Goal: Task Accomplishment & Management: Use online tool/utility

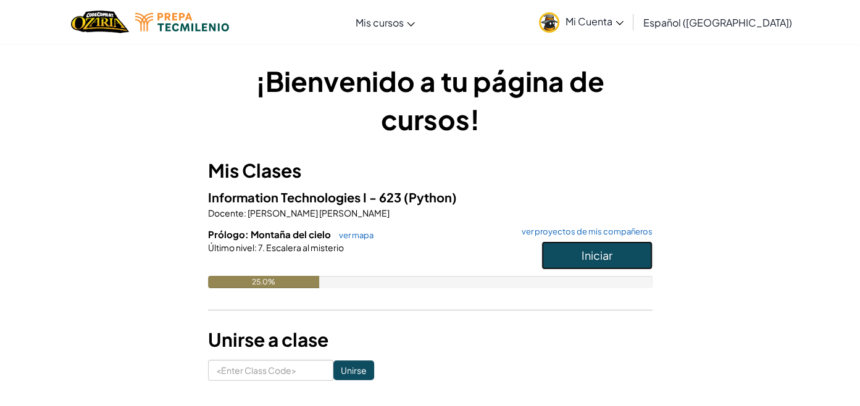
click at [573, 257] on button "Iniciar" at bounding box center [596, 255] width 111 height 28
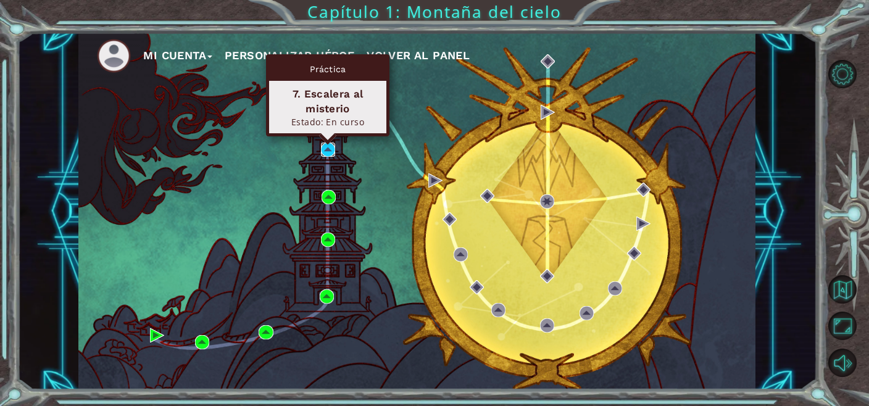
click at [327, 150] on img at bounding box center [328, 150] width 14 height 14
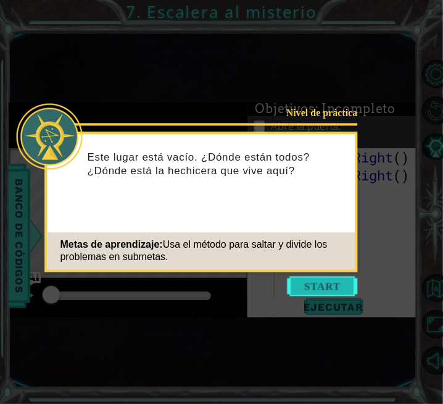
click at [337, 284] on button "Start" at bounding box center [323, 287] width 70 height 20
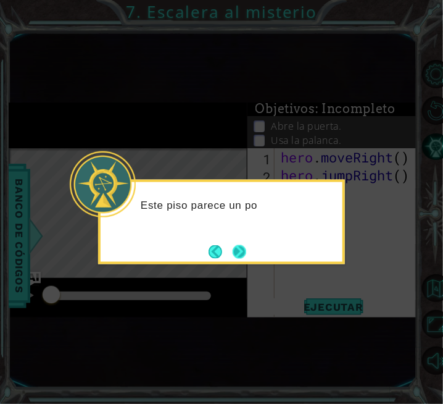
click at [241, 246] on button "Next" at bounding box center [240, 251] width 14 height 14
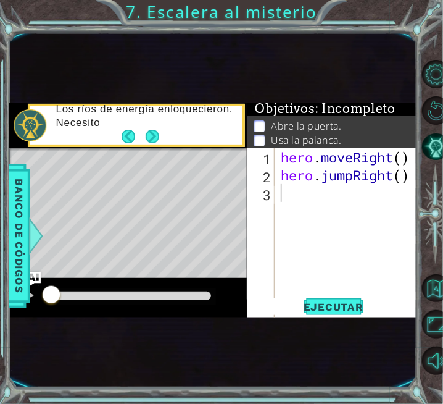
click at [200, 117] on p "Los ríos de energía enloquecieron. Necesito" at bounding box center [145, 115] width 178 height 27
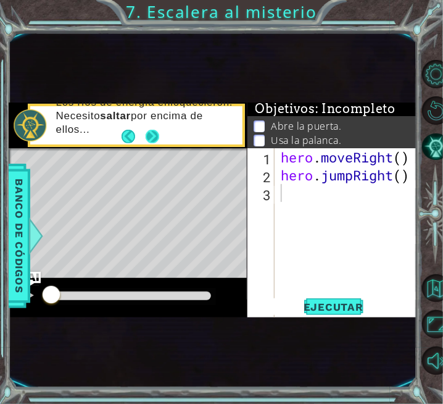
click at [151, 143] on button "Next" at bounding box center [153, 137] width 14 height 14
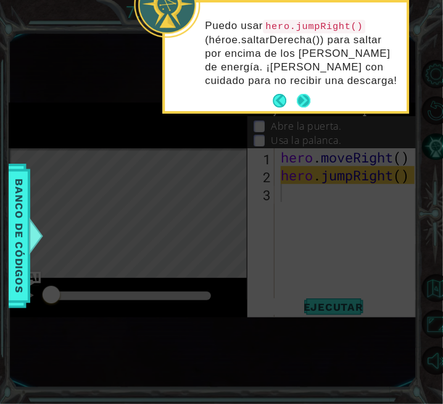
click at [305, 97] on button "Next" at bounding box center [304, 101] width 14 height 14
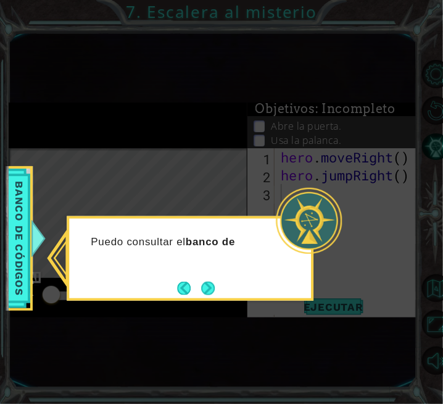
click at [215, 255] on div "Puedo consultar el banco de" at bounding box center [190, 247] width 242 height 49
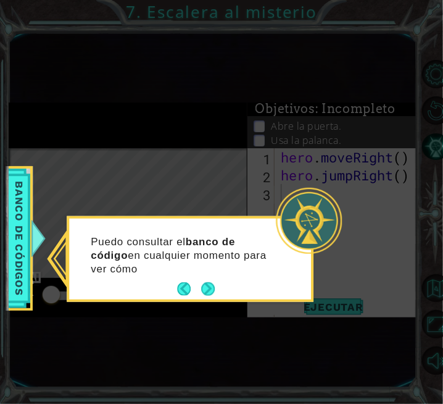
click at [215, 255] on p "Puedo consultar el banco de código en cualquier momento para ver cómo" at bounding box center [183, 255] width 185 height 41
click at [212, 286] on button "Next" at bounding box center [208, 289] width 14 height 14
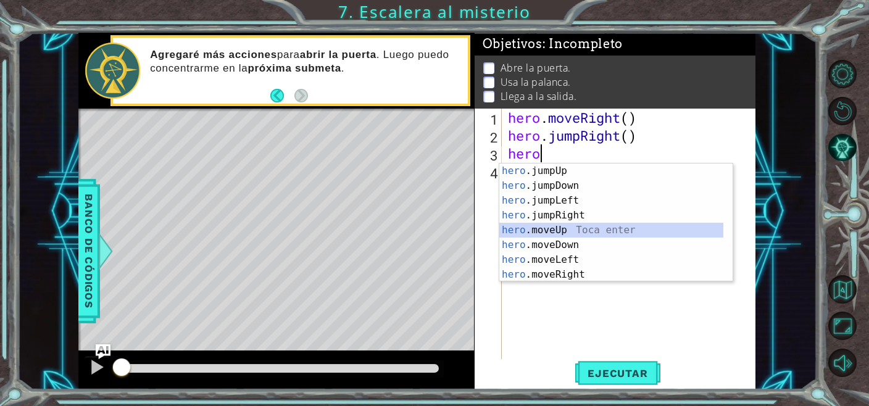
click at [564, 232] on div "hero .jumpUp Toca enter hero .jumpDown Toca enter hero .jumpLeft Toca enter her…" at bounding box center [611, 238] width 224 height 148
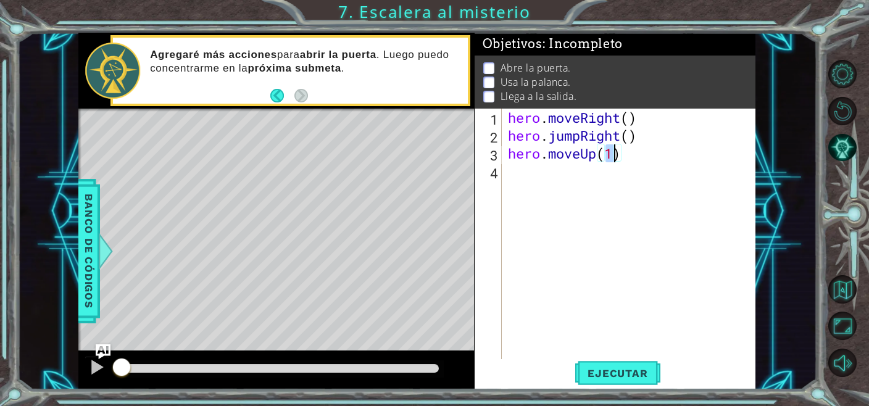
type textarea "hero.moveUp()"
click at [580, 171] on div "hero . moveRight ( ) hero . jumpRight ( ) hero . moveUp ( )" at bounding box center [633, 252] width 254 height 286
click at [607, 157] on div "hero . moveRight ( ) hero . jumpRight ( ) hero . moveUp ( )" at bounding box center [633, 252] width 254 height 286
type textarea "hero.moveUp()"
click at [549, 179] on div "hero . moveRight ( ) hero . jumpRight ( ) hero . moveUp ( )" at bounding box center [633, 252] width 254 height 286
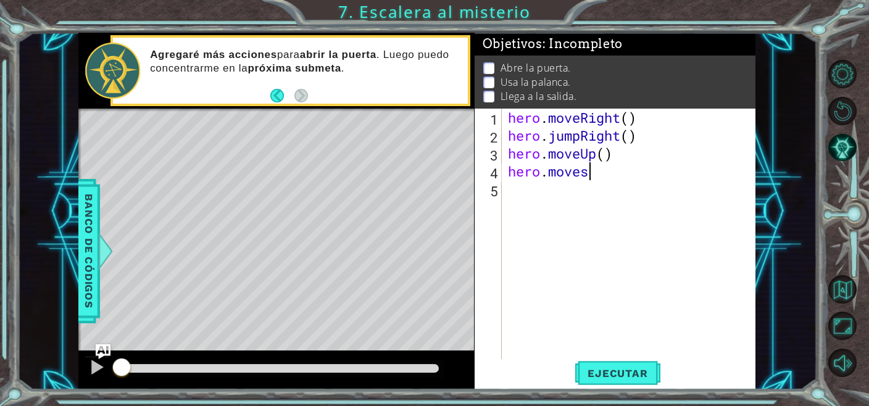
scroll to position [0, 2]
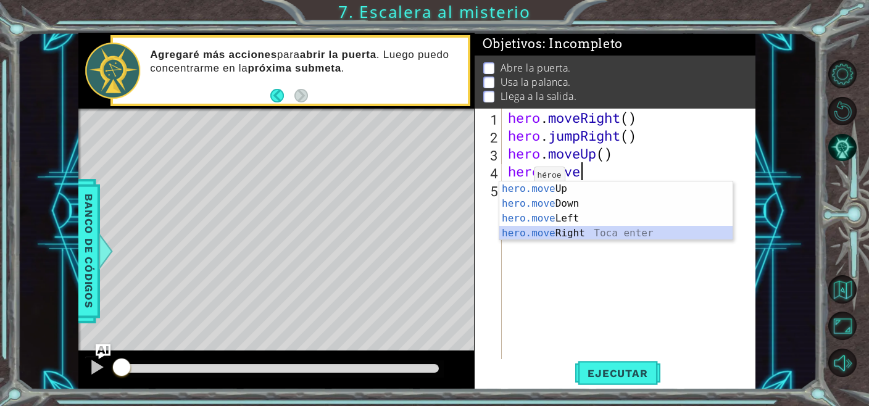
click at [553, 230] on div "hero.move Up Toca enter hero.move Down Toca enter hero.move Left Toca enter her…" at bounding box center [615, 225] width 233 height 89
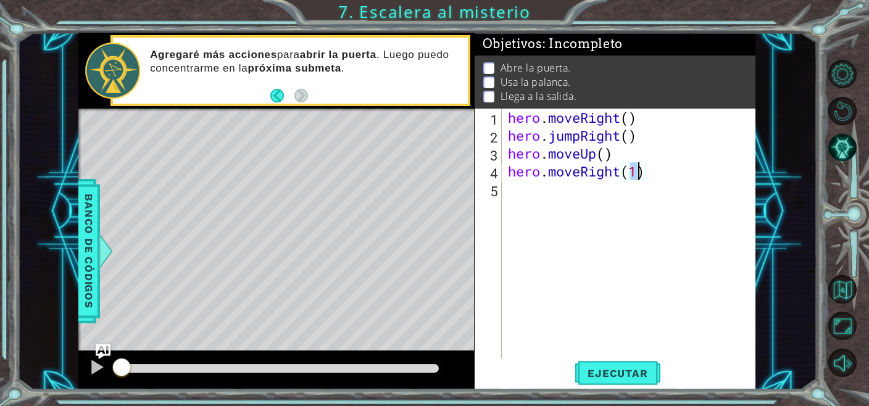
type textarea "hero.moveRight()"
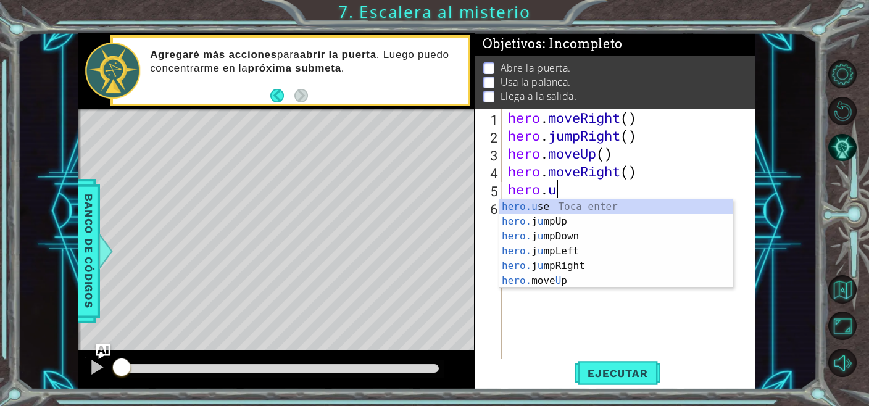
scroll to position [0, 2]
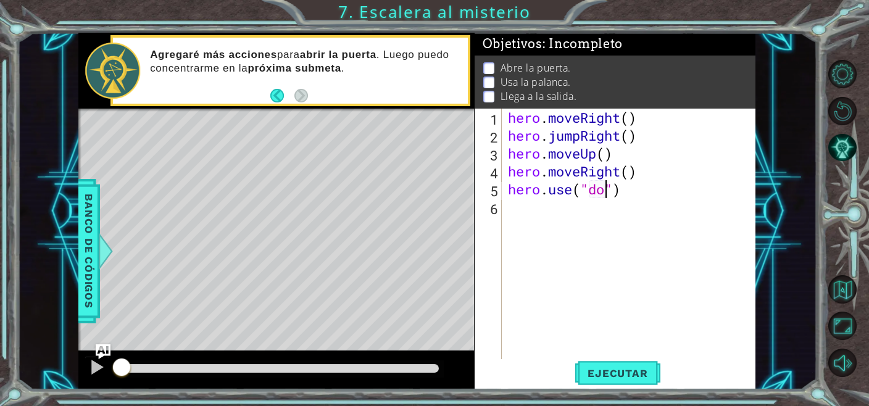
type textarea "hero.use("door")"
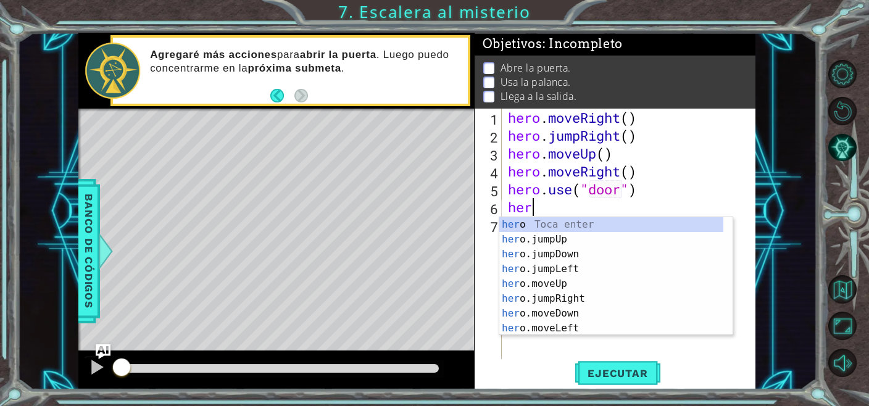
scroll to position [0, 0]
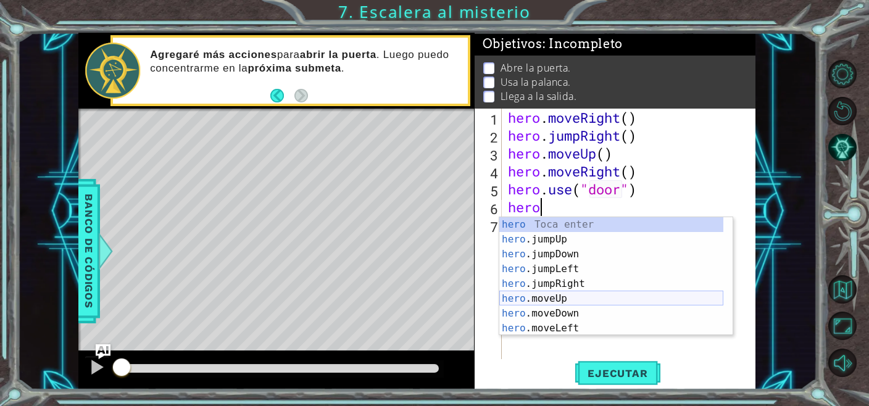
click at [558, 297] on div "hero Toca enter hero .jumpUp Toca enter hero .jumpDown Toca enter hero .jumpLef…" at bounding box center [611, 291] width 224 height 148
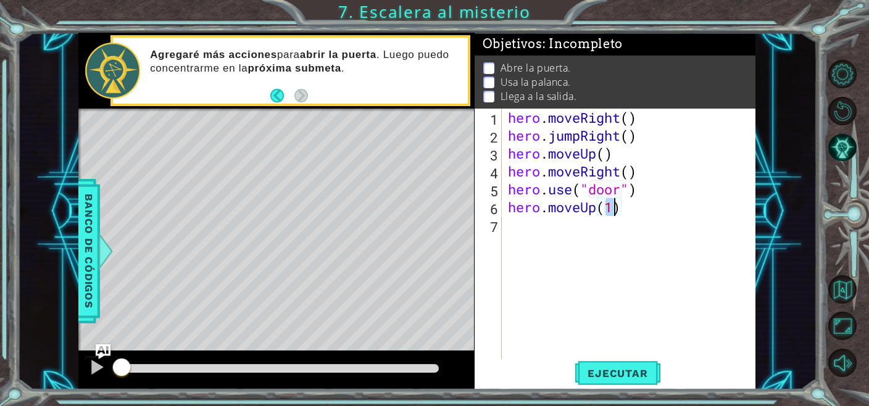
type textarea "hero.moveUp(2)"
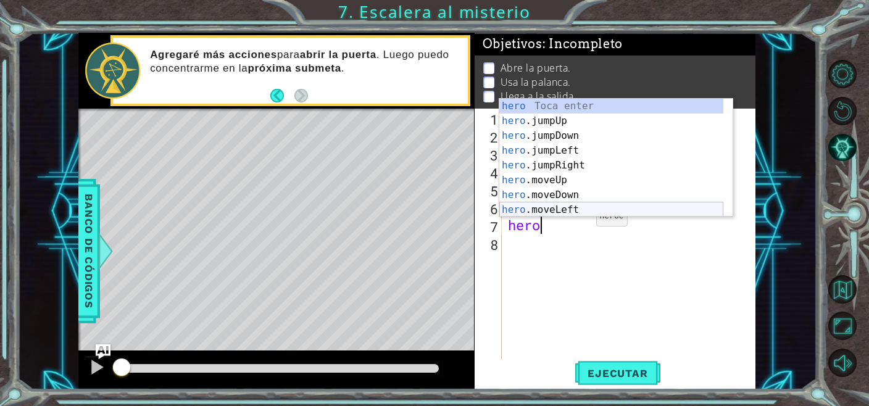
click at [549, 206] on div "hero Toca enter hero .jumpUp Toca enter hero .jumpDown Toca enter hero .jumpLef…" at bounding box center [611, 173] width 224 height 148
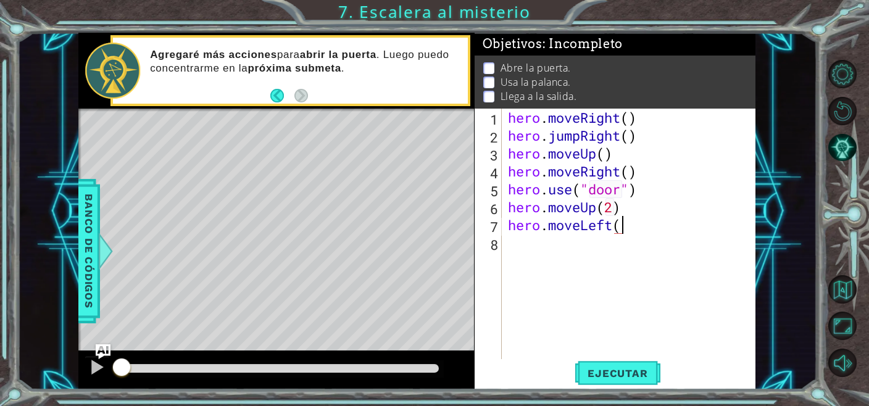
type textarea "hero.moveLeft()"
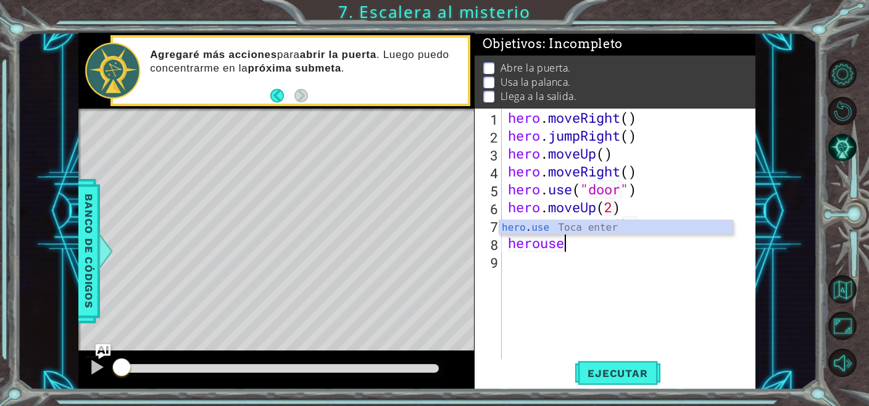
scroll to position [0, 1]
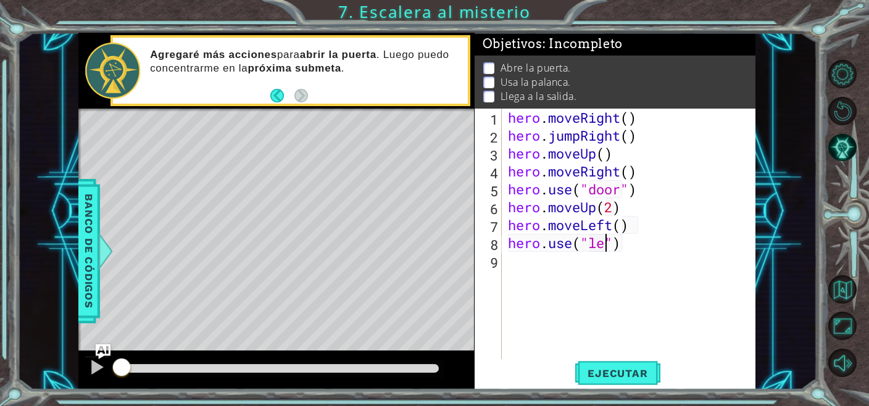
type textarea "hero.use("lever")"
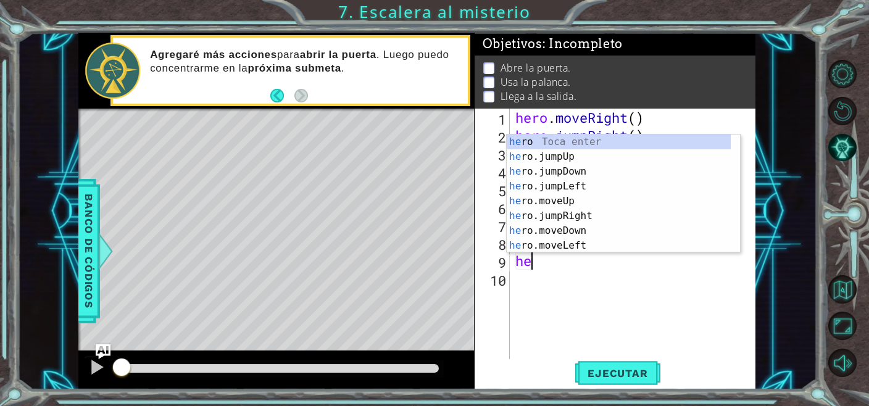
scroll to position [0, 0]
click at [567, 245] on div "hero Toca enter hero .jumpUp Toca enter hero .jumpDown Toca enter hero .jumpLef…" at bounding box center [619, 209] width 224 height 148
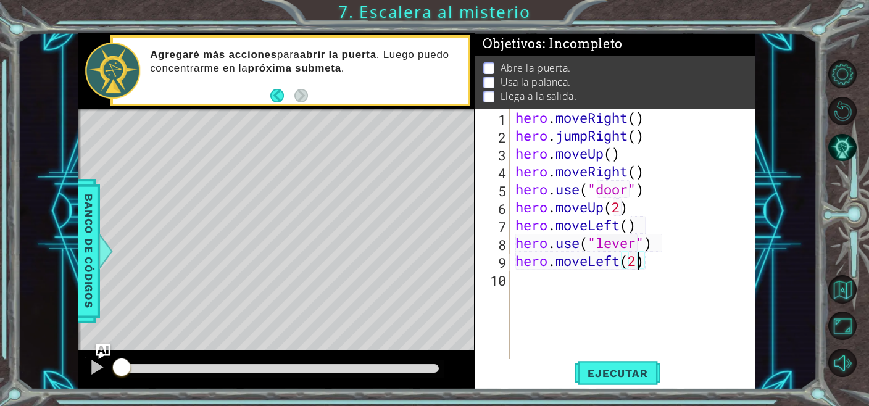
type textarea "hero.moveLeft(2)"
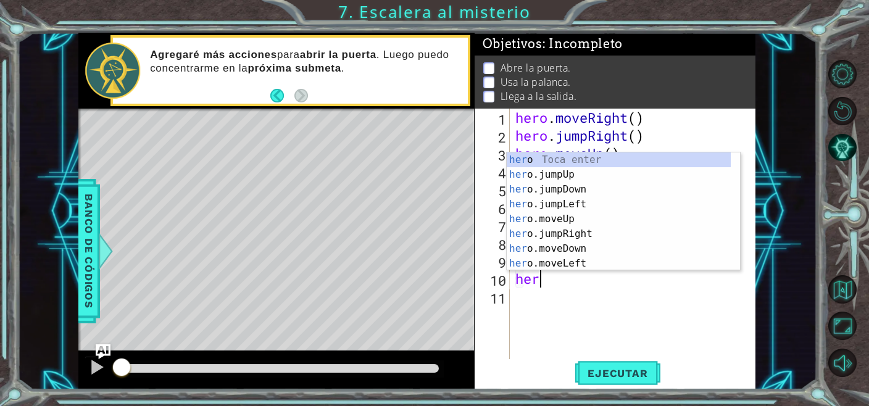
type textarea "hero"
click at [572, 177] on div "hero Toca enter hero .jumpUp Toca enter hero .jumpDown Toca enter hero .jumpLef…" at bounding box center [619, 226] width 224 height 148
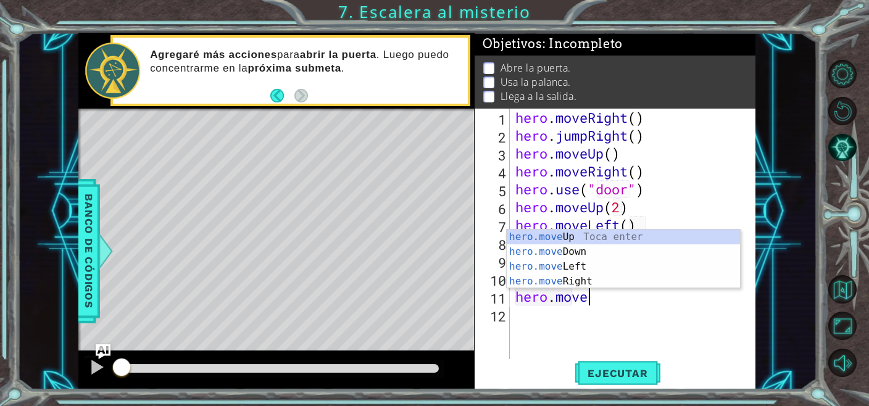
scroll to position [0, 2]
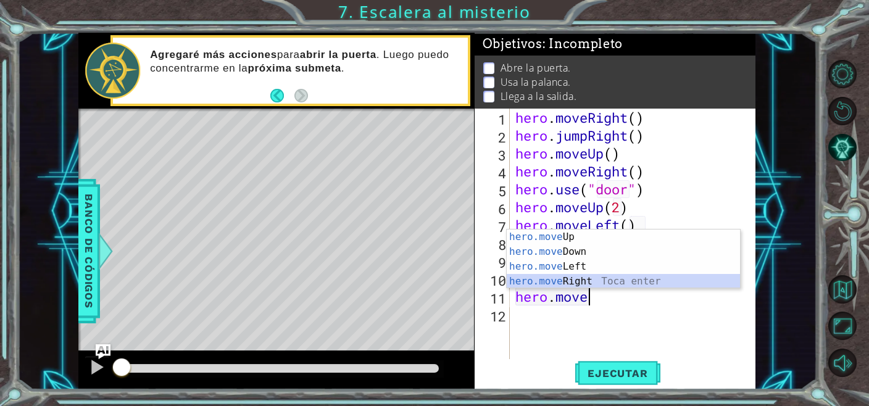
click at [567, 278] on div "hero.move Up Toca enter hero.move Down Toca enter hero.move Left Toca enter her…" at bounding box center [623, 274] width 233 height 89
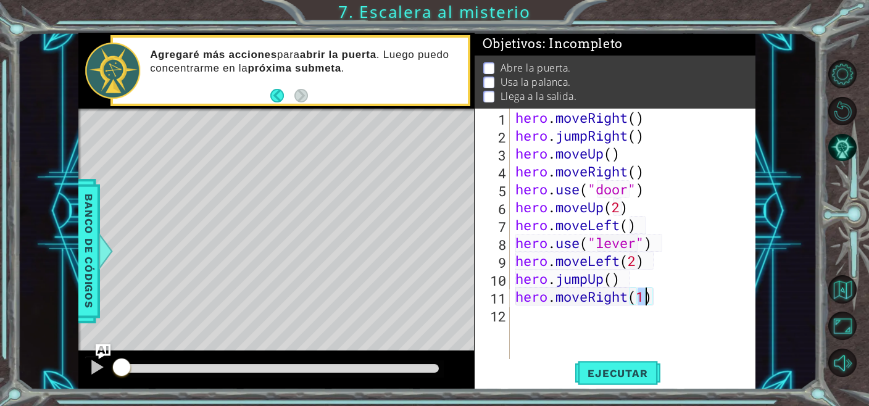
type textarea "hero.moveRight(2)"
click at [605, 370] on span "Ejecutar" at bounding box center [617, 373] width 85 height 12
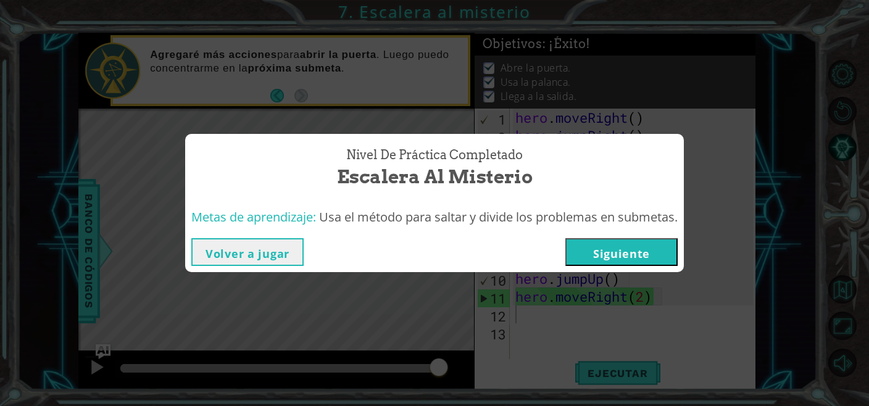
click at [270, 243] on button "Volver a jugar" at bounding box center [247, 252] width 112 height 28
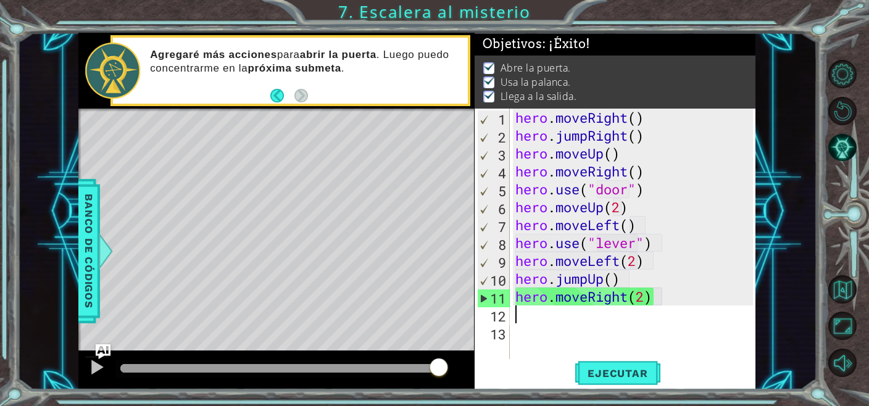
click at [663, 120] on div "hero . moveRight ( ) hero . jumpRight ( ) hero . moveUp ( ) hero . moveRight ( …" at bounding box center [636, 252] width 246 height 286
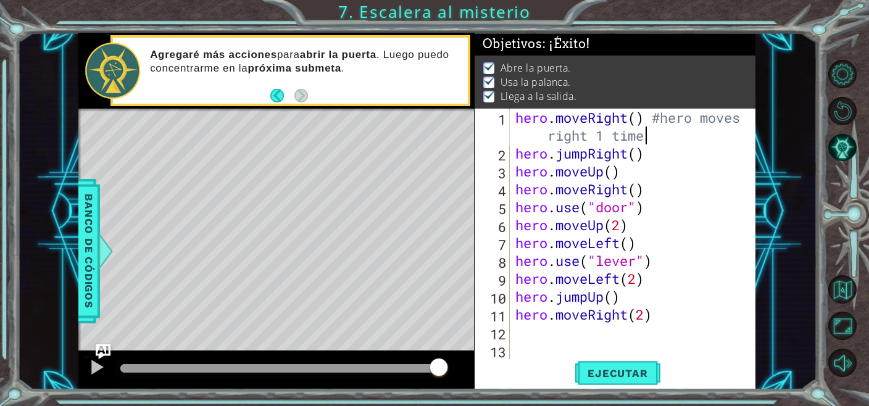
scroll to position [0, 14]
click at [657, 154] on div "hero . moveRight ( ) #hero moves right 1 time hero . jumpRight ( ) hero . moveU…" at bounding box center [636, 261] width 246 height 304
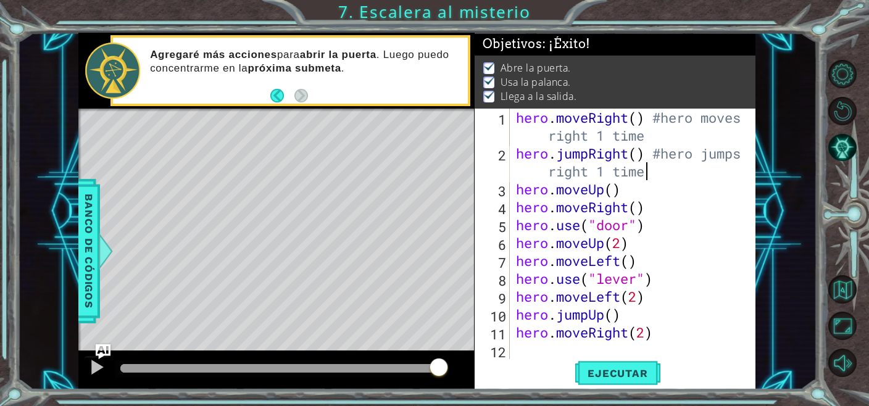
click at [647, 193] on div "hero . moveRight ( ) #hero moves right 1 time hero . jumpRight ( ) #hero jumps …" at bounding box center [632, 261] width 236 height 304
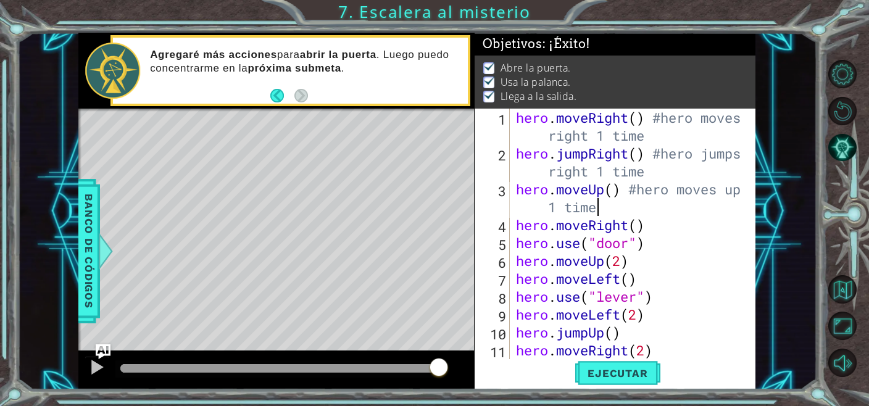
scroll to position [0, 12]
click at [661, 227] on div "hero . moveRight ( ) #hero moves right 1 time hero . jumpRight ( ) #hero jumps …" at bounding box center [632, 261] width 236 height 304
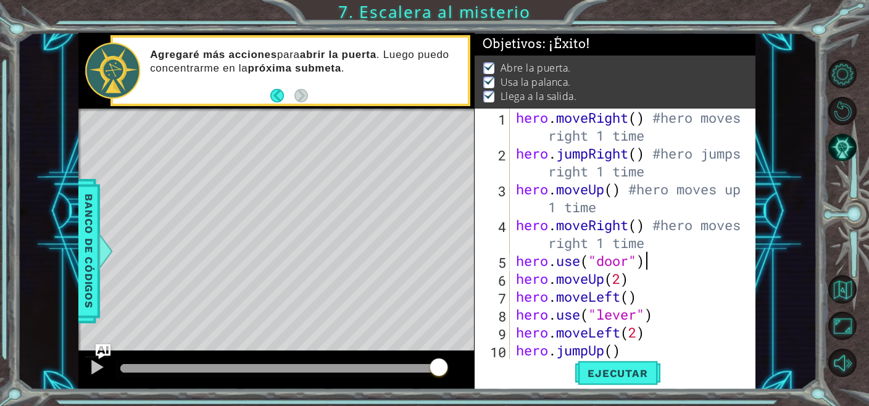
click at [662, 262] on div "hero . moveRight ( ) #hero moves right 1 time hero . jumpRight ( ) #hero jumps …" at bounding box center [632, 261] width 236 height 304
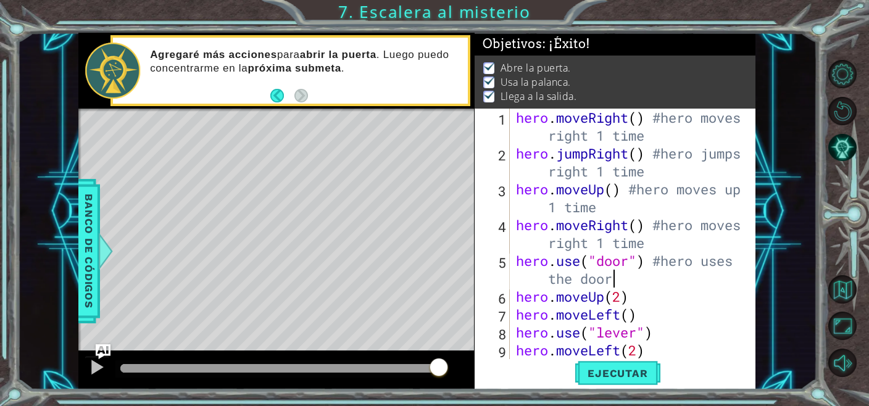
click at [659, 293] on div "hero . moveRight ( ) #hero moves right 1 time hero . jumpRight ( ) #hero jumps …" at bounding box center [632, 261] width 236 height 304
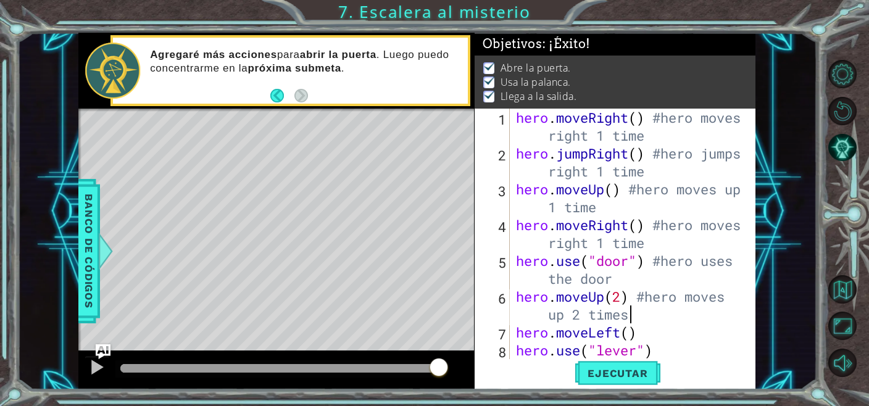
scroll to position [74, 0]
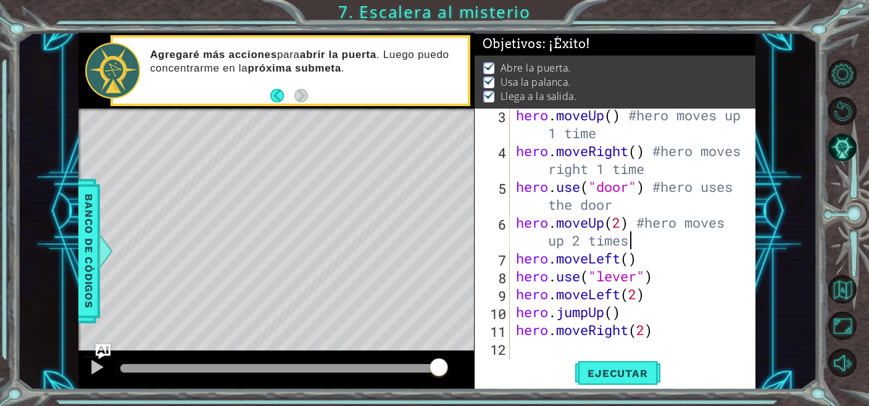
click at [651, 259] on div "hero . moveUp ( ) #hero moves up 1 time hero . moveRight ( ) #hero moves right …" at bounding box center [632, 258] width 236 height 304
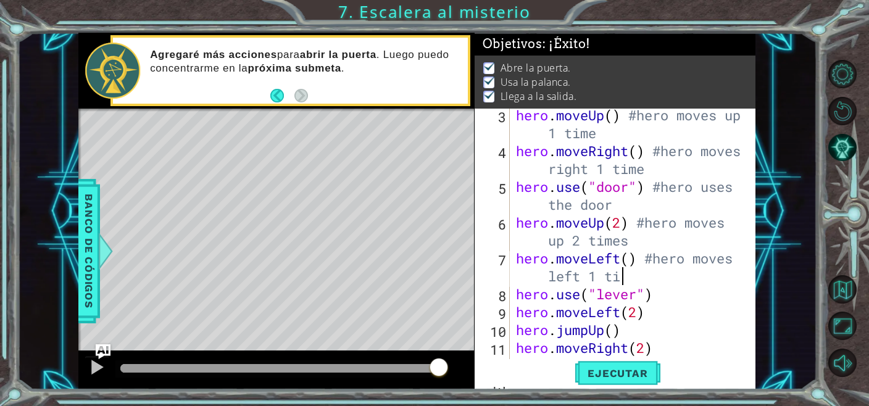
scroll to position [0, 14]
click at [655, 287] on div "hero . moveUp ( ) #hero moves up 1 time hero . moveRight ( ) #hero moves right …" at bounding box center [632, 258] width 236 height 304
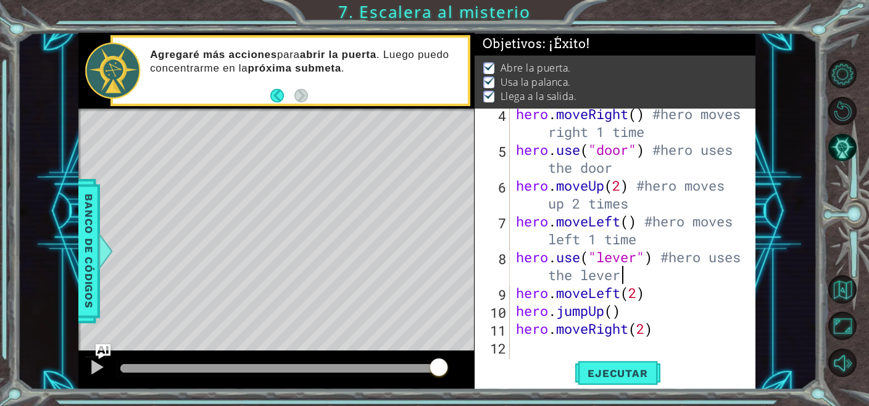
scroll to position [111, 0]
click at [664, 294] on div "hero . moveRight ( ) #hero moves right 1 time hero . use ( "door" ) #hero uses …" at bounding box center [632, 257] width 236 height 304
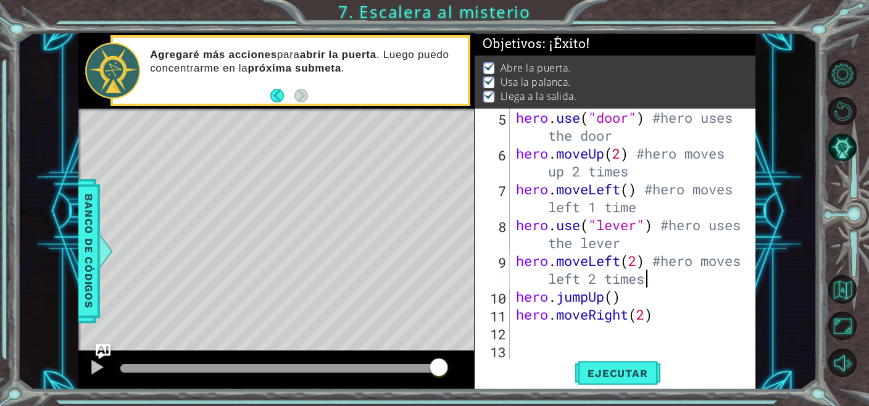
scroll to position [143, 0]
click at [642, 294] on div "hero . use ( "door" ) #hero uses the door hero . moveUp ( 2 ) #hero moves up 2 …" at bounding box center [632, 261] width 236 height 304
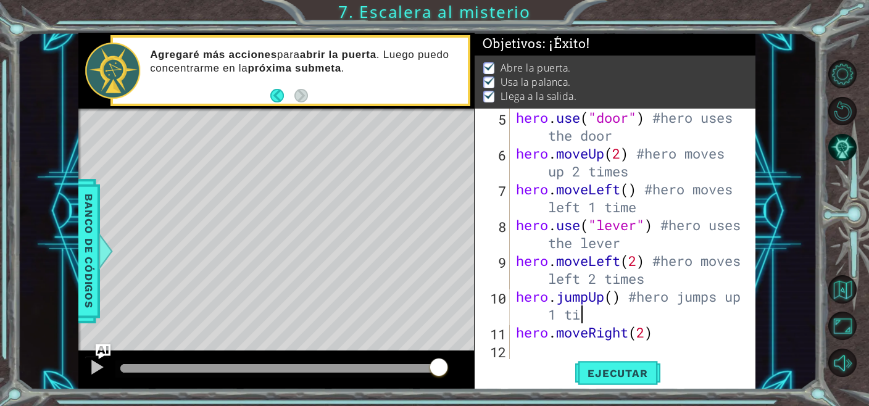
scroll to position [0, 12]
click at [686, 335] on div "hero . use ( "door" ) #hero uses the door hero . moveUp ( 2 ) #hero moves up 2 …" at bounding box center [632, 261] width 236 height 304
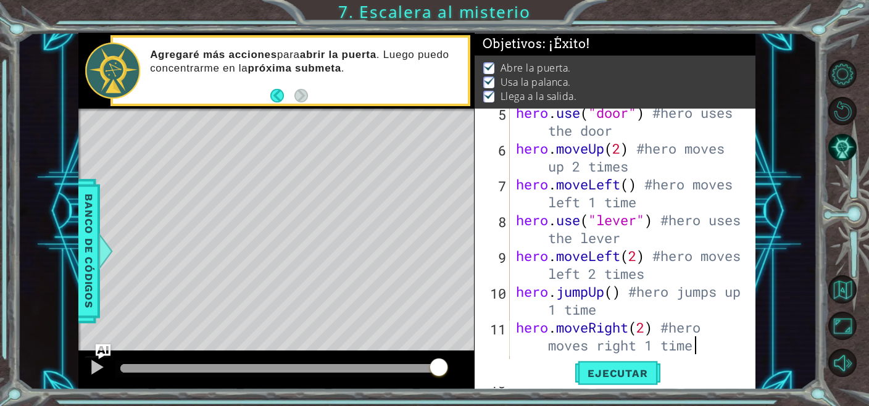
scroll to position [178, 0]
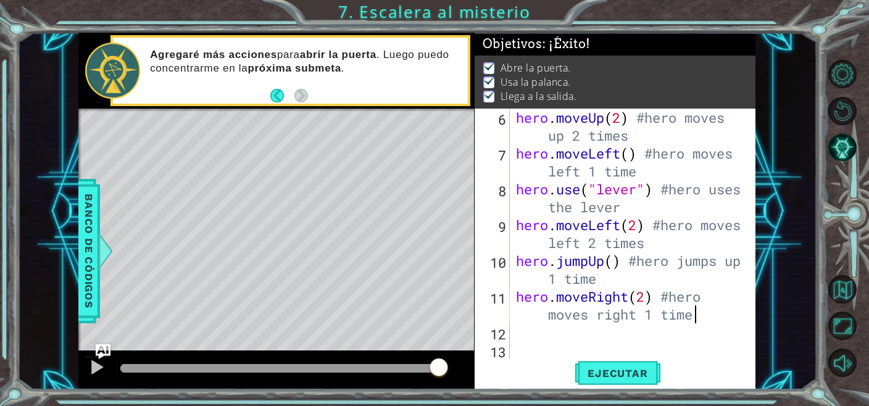
click at [656, 318] on div "hero . moveUp ( 2 ) #hero moves up 2 times hero . moveLeft ( ) #hero moves left…" at bounding box center [632, 261] width 236 height 304
click at [698, 315] on div "hero . moveUp ( 2 ) #hero moves up 2 times hero . moveLeft ( ) #hero moves left…" at bounding box center [632, 261] width 236 height 304
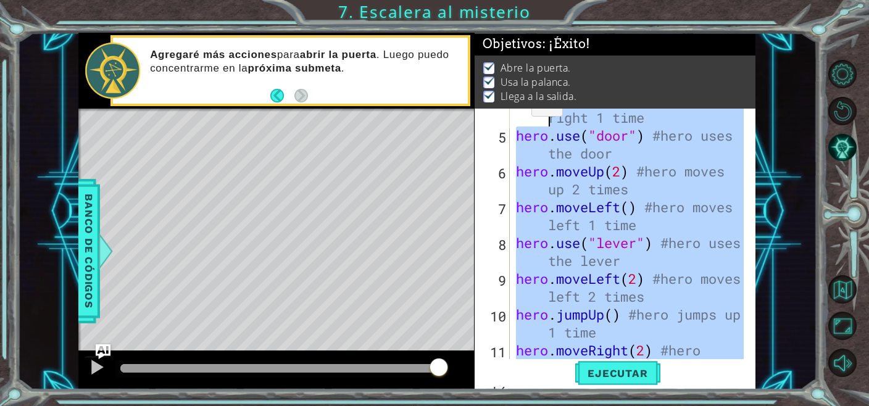
scroll to position [0, 0]
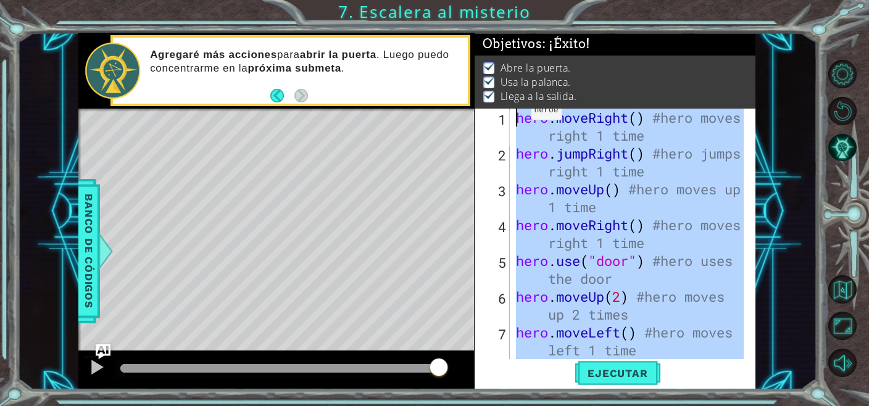
drag, startPoint x: 718, startPoint y: 319, endPoint x: 520, endPoint y: 113, distance: 286.0
click at [520, 113] on div "hero . moveRight ( ) #hero moves right 1 time hero . jumpRight ( ) #hero jumps …" at bounding box center [632, 270] width 236 height 322
type textarea "hero.moveRight() #hero moves right 1 time hero.jumpRight() #hero jumps right 1 …"
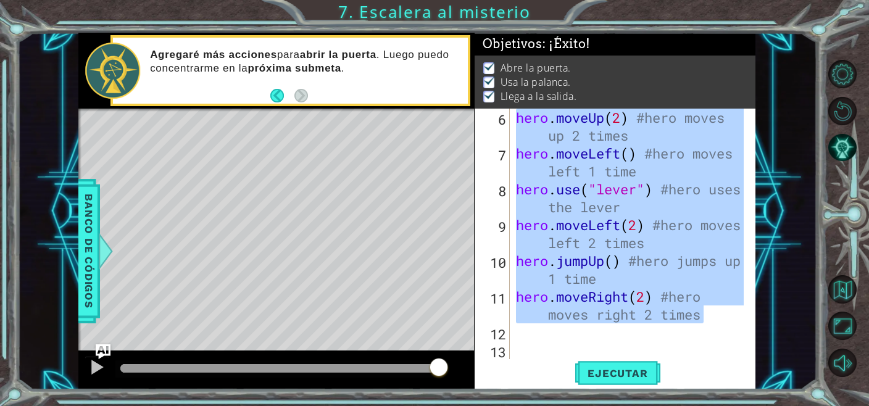
click at [541, 336] on div "hero . moveUp ( 2 ) #hero moves up 2 times hero . moveLeft ( ) #hero moves left…" at bounding box center [632, 261] width 236 height 304
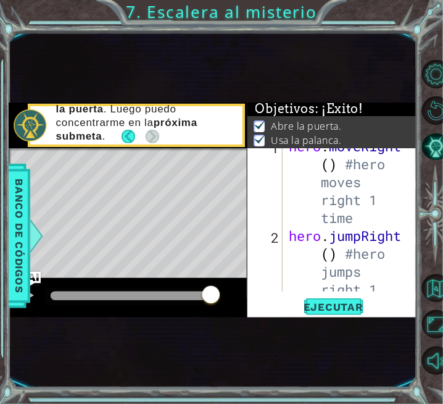
scroll to position [0, 0]
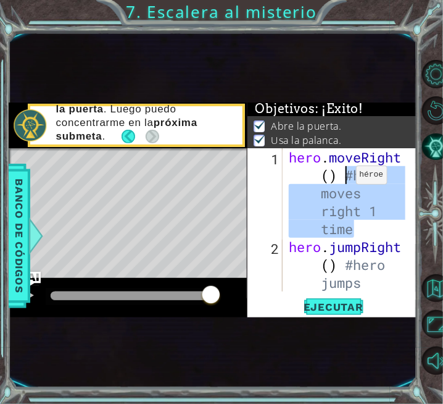
drag, startPoint x: 372, startPoint y: 228, endPoint x: 345, endPoint y: 178, distance: 56.6
click at [345, 178] on div "hero . moveRight ( ) #hero moves right 1 time hero . jumpRight ( ) #hero jumps …" at bounding box center [349, 309] width 126 height 322
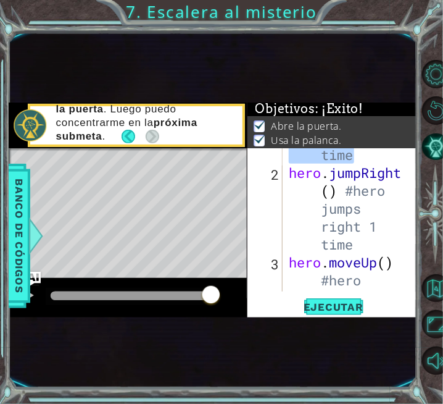
scroll to position [74, 0]
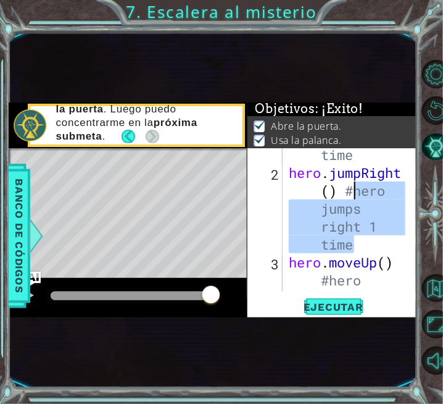
drag, startPoint x: 364, startPoint y: 241, endPoint x: 354, endPoint y: 192, distance: 49.9
click at [354, 192] on div "hero . moveRight ( ) #hero moves right 1 time hero . jumpRight ( ) #hero jumps …" at bounding box center [349, 226] width 126 height 304
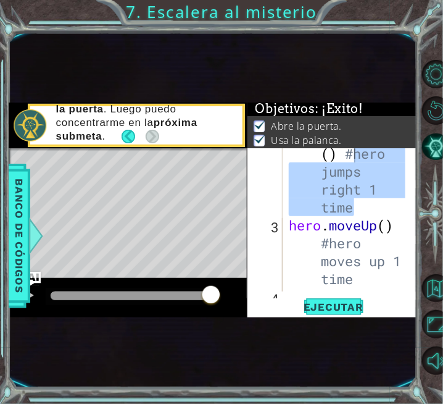
scroll to position [148, 0]
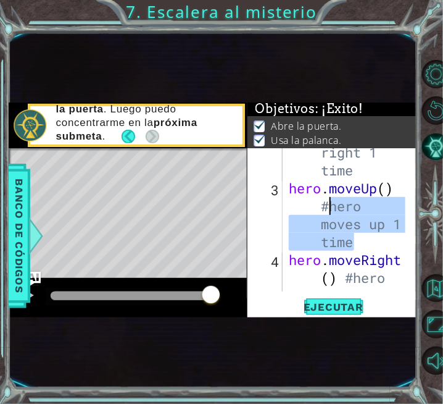
drag, startPoint x: 369, startPoint y: 249, endPoint x: 332, endPoint y: 209, distance: 54.6
click at [332, 209] on div "hero . jumpRight ( ) #hero jumps right 1 time hero . moveUp ( ) #hero moves up …" at bounding box center [349, 251] width 126 height 322
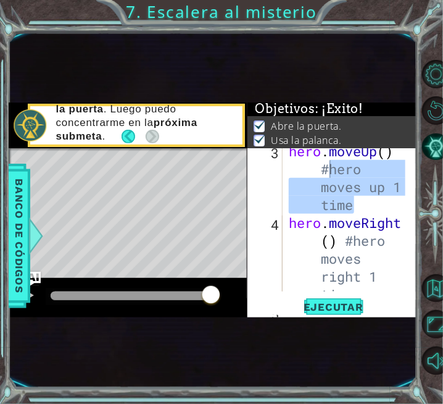
scroll to position [222, 0]
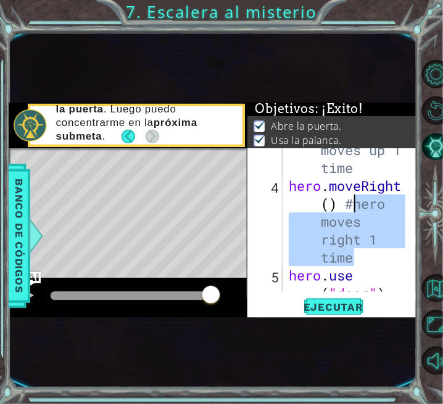
drag, startPoint x: 369, startPoint y: 265, endPoint x: 356, endPoint y: 206, distance: 60.1
click at [356, 206] on div "hero . moveUp ( ) #hero moves up 1 time hero . moveRight ( ) #hero moves right …" at bounding box center [349, 248] width 126 height 286
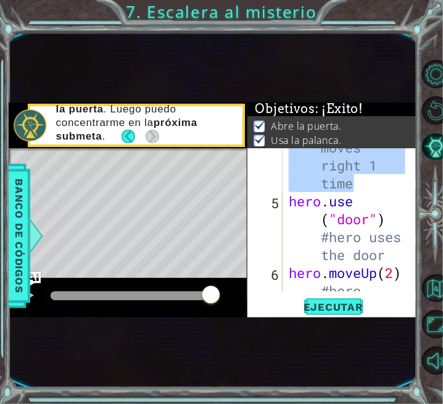
scroll to position [333, 0]
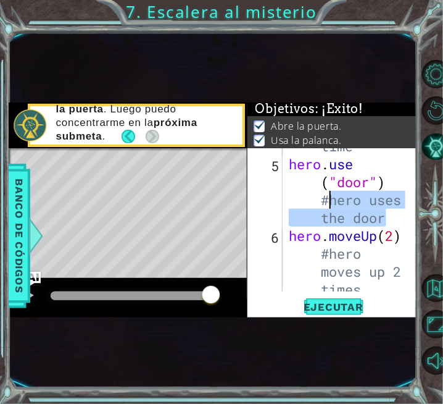
drag, startPoint x: 387, startPoint y: 220, endPoint x: 330, endPoint y: 202, distance: 60.1
click at [330, 202] on div "hero . moveRight ( ) #hero moves right 1 time hero . use ( "door" ) #hero uses …" at bounding box center [349, 217] width 126 height 304
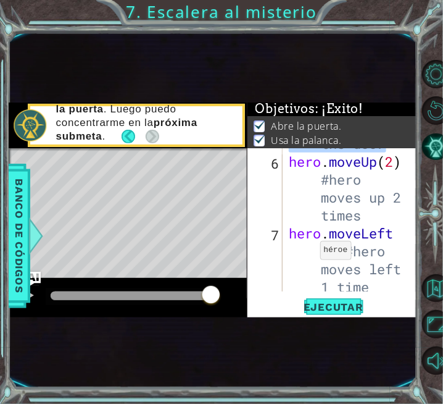
scroll to position [407, 0]
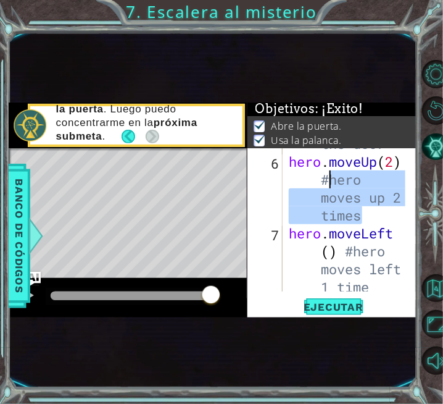
drag, startPoint x: 366, startPoint y: 218, endPoint x: 331, endPoint y: 185, distance: 48.5
click at [331, 185] on div "hero . use ( "door" ) #hero uses the door hero . moveUp ( 2 ) #hero moves up 2 …" at bounding box center [349, 224] width 126 height 286
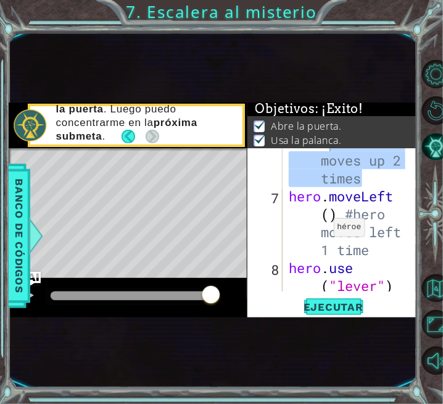
scroll to position [482, 0]
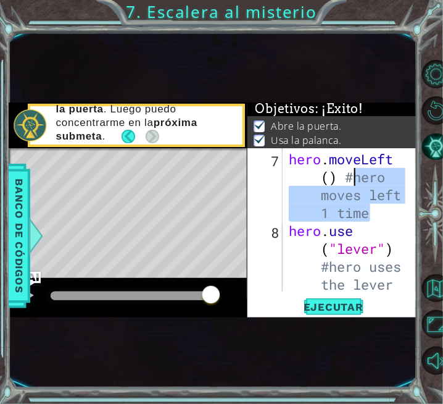
drag, startPoint x: 381, startPoint y: 212, endPoint x: 356, endPoint y: 178, distance: 42.3
click at [356, 178] on div "hero . moveUp ( 2 ) #hero moves up 2 times hero . moveLeft ( ) #hero moves left…" at bounding box center [349, 221] width 126 height 286
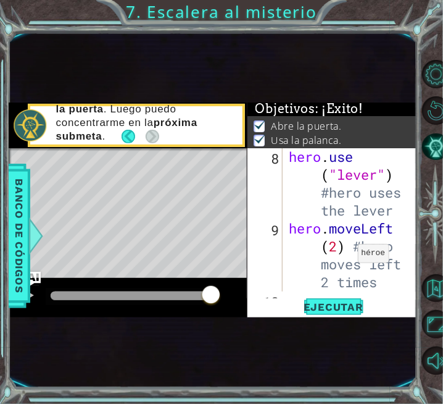
scroll to position [556, 0]
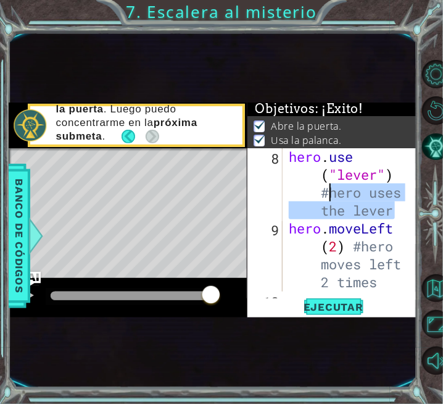
drag, startPoint x: 399, startPoint y: 211, endPoint x: 333, endPoint y: 195, distance: 67.8
click at [333, 195] on div "hero . use ( "lever" ) #hero uses the lever hero . moveLeft ( 2 ) #hero moves l…" at bounding box center [349, 291] width 126 height 286
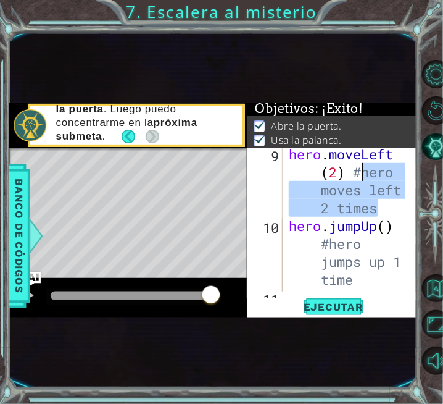
drag, startPoint x: 386, startPoint y: 209, endPoint x: 363, endPoint y: 173, distance: 42.3
click at [363, 173] on div "hero . moveLeft ( 2 ) #hero moves left 2 times hero . jumpUp ( ) #hero jumps up…" at bounding box center [349, 297] width 126 height 304
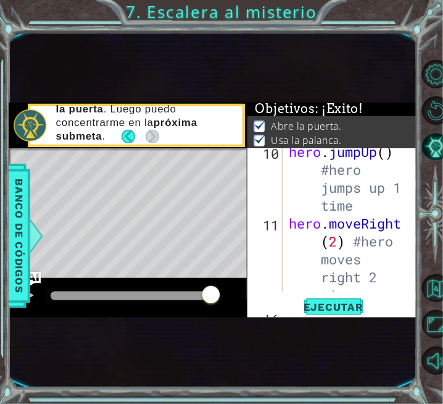
scroll to position [704, 0]
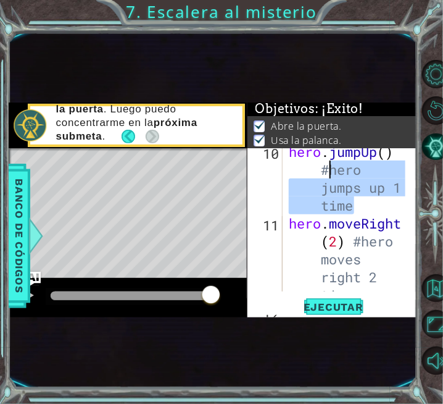
drag, startPoint x: 363, startPoint y: 208, endPoint x: 332, endPoint y: 169, distance: 50.0
click at [332, 169] on div "hero . jumpUp ( ) #hero jumps up 1 time hero . moveRight ( 2 ) #hero moves righ…" at bounding box center [349, 295] width 126 height 304
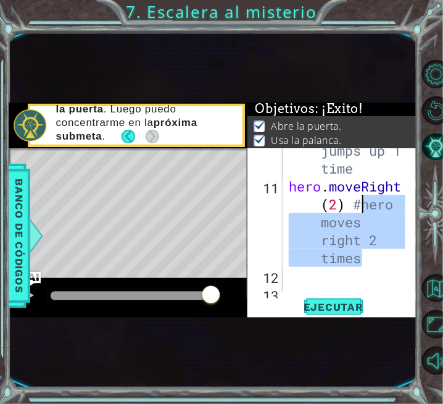
drag, startPoint x: 373, startPoint y: 258, endPoint x: 364, endPoint y: 207, distance: 51.4
click at [364, 207] on div "hero . jumpUp ( ) #hero jumps up 1 time hero . moveRight ( 2 ) #hero moves righ…" at bounding box center [349, 222] width 126 height 233
type textarea "hero.moveRight(2) #hero moves right 2 times"
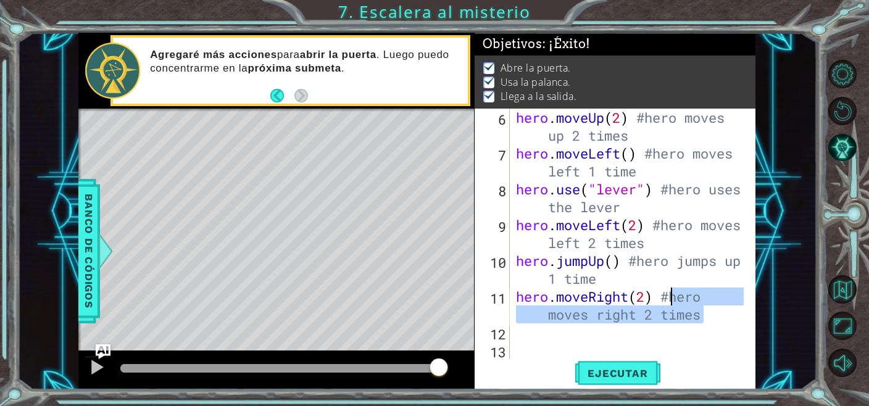
scroll to position [178, 0]
click at [601, 378] on span "Ejecutar" at bounding box center [617, 373] width 85 height 12
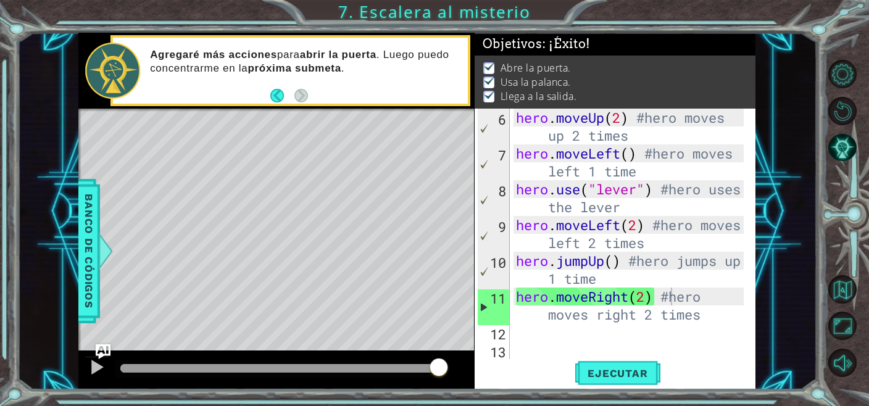
drag, startPoint x: 136, startPoint y: 366, endPoint x: 455, endPoint y: 360, distance: 319.2
click at [455, 360] on body "1 ההההההההההההההההההההההההההההההההההההההההההההההההההההההההההההההההההההההההההההה…" at bounding box center [434, 203] width 869 height 406
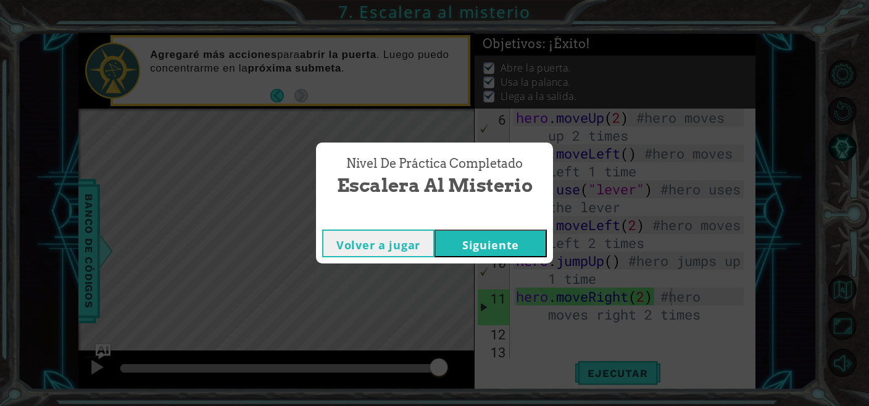
click at [469, 242] on button "Siguiente" at bounding box center [491, 244] width 112 height 28
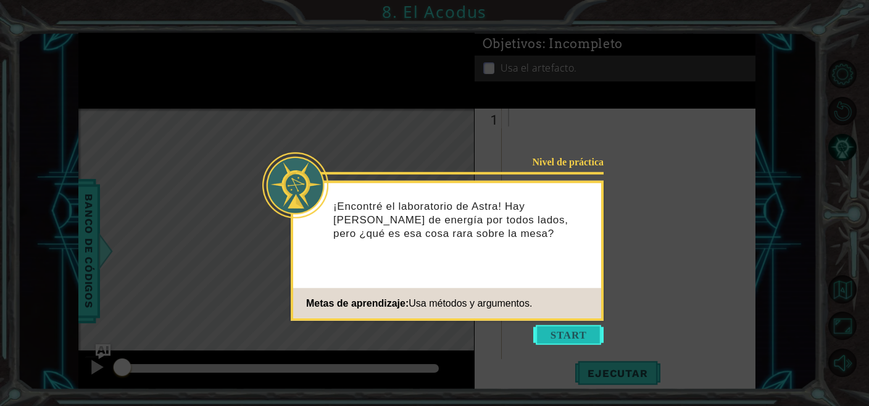
click at [582, 337] on button "Start" at bounding box center [568, 335] width 70 height 20
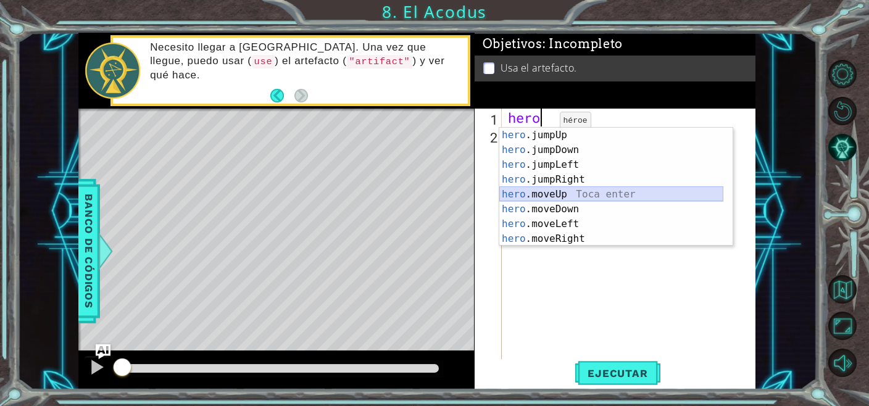
click at [556, 196] on div "hero .jumpUp Toca enter hero .jumpDown Toca enter hero .jumpLeft Toca enter her…" at bounding box center [611, 202] width 224 height 148
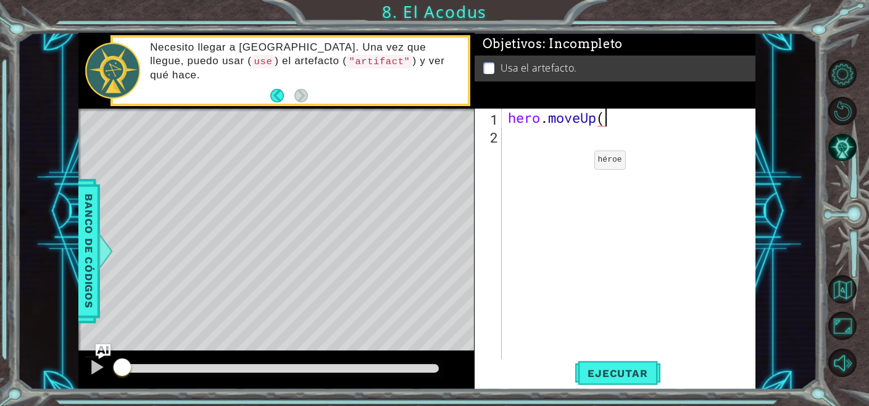
type textarea "hero.moveUp()"
click at [605, 122] on div "hero . moveUp ( )" at bounding box center [633, 252] width 254 height 286
type textarea "hero.moveUp(2)"
click at [543, 140] on div "hero . moveUp ( 2 )" at bounding box center [633, 252] width 254 height 286
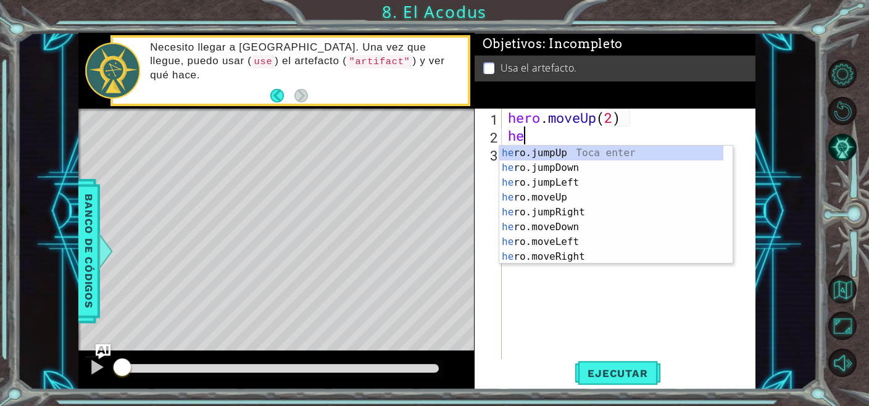
scroll to position [0, 0]
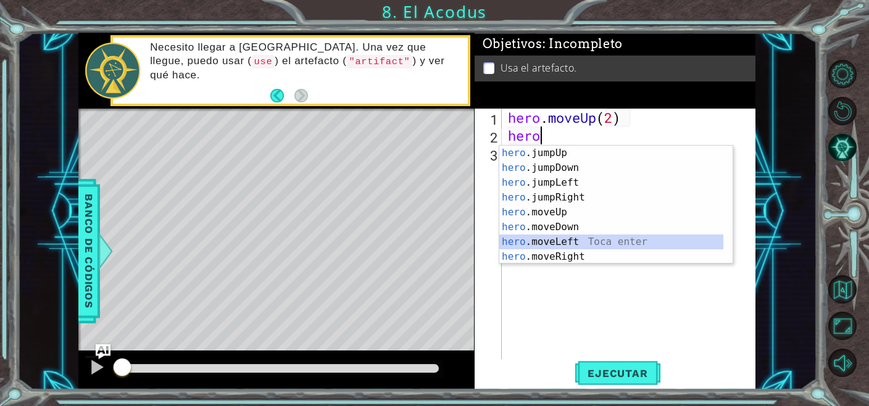
click at [548, 245] on div "hero .jumpUp Toca enter hero .jumpDown Toca enter hero .jumpLeft Toca enter her…" at bounding box center [611, 220] width 224 height 148
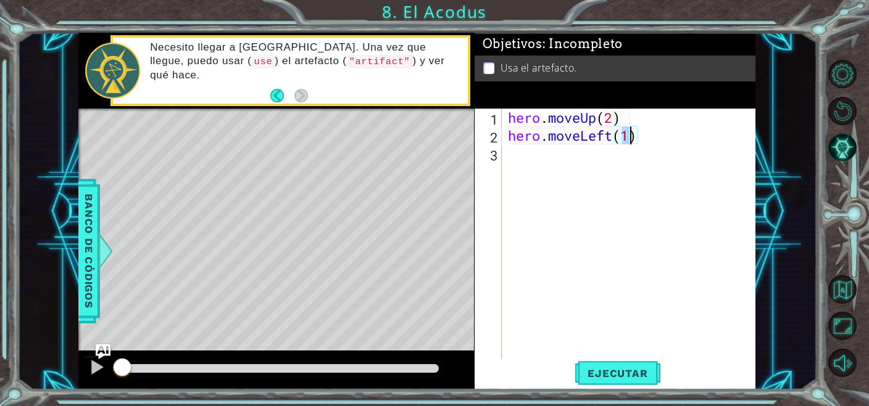
type textarea "hero.moveLeft()"
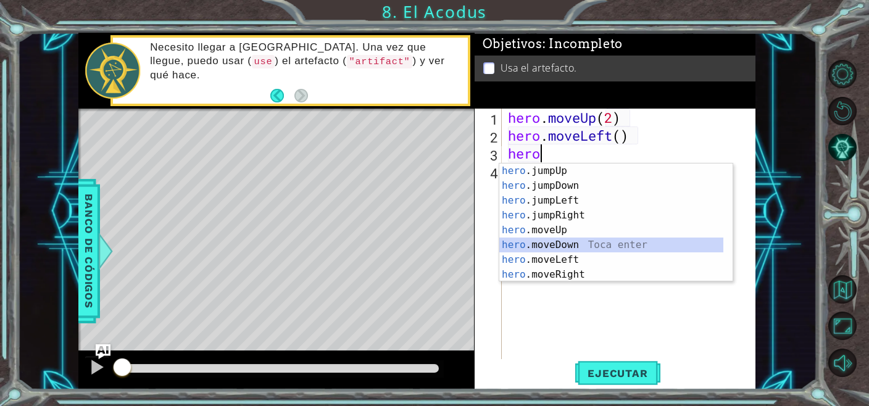
click at [560, 246] on div "hero .jumpUp Toca enter hero .jumpDown Toca enter hero .jumpLeft Toca enter her…" at bounding box center [611, 238] width 224 height 148
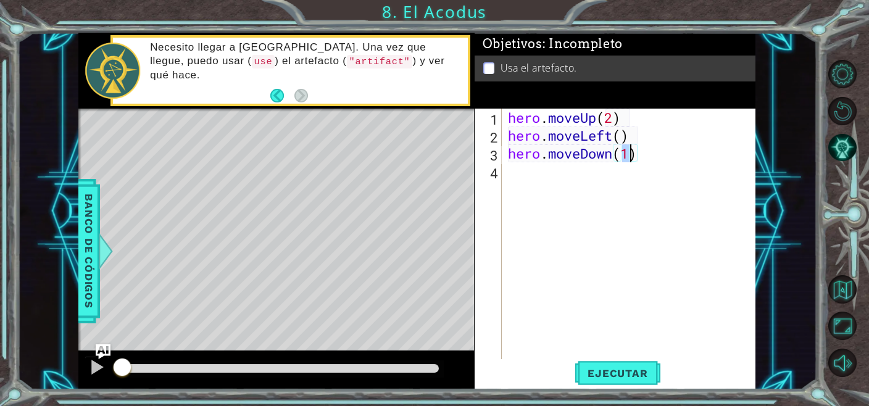
type textarea "hero.moveDown(2)"
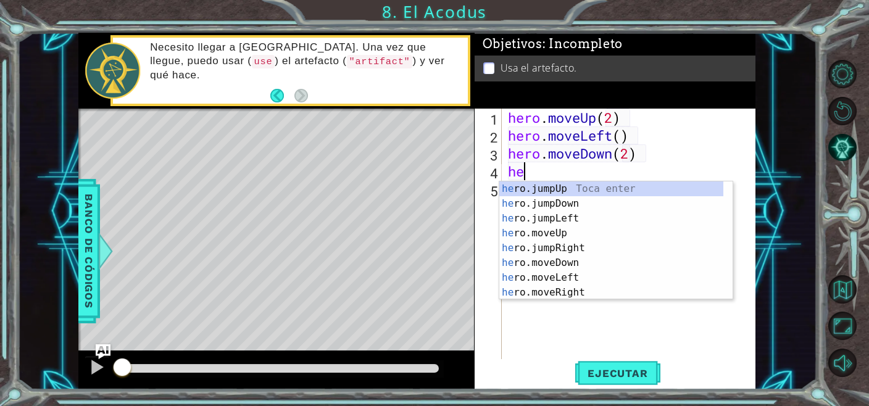
type textarea "hero"
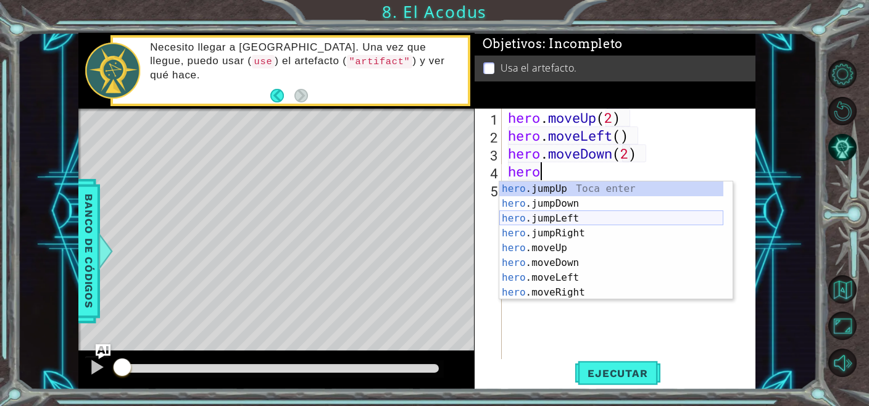
click at [548, 217] on div "hero .jumpUp Toca enter hero .jumpDown Toca enter hero .jumpLeft Toca enter her…" at bounding box center [611, 255] width 224 height 148
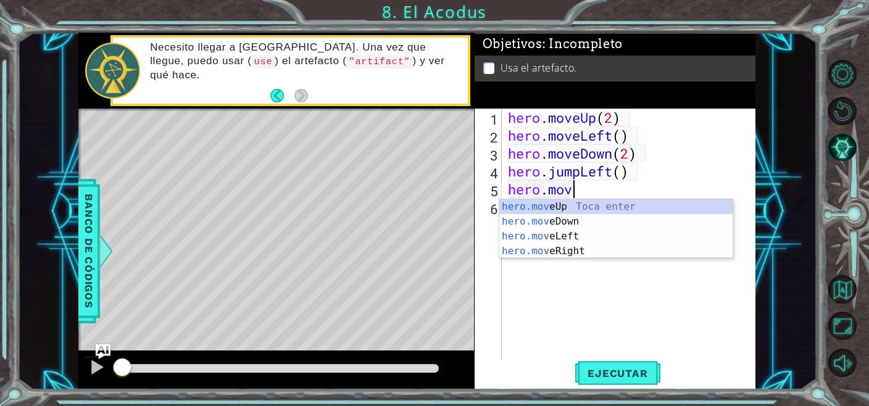
scroll to position [0, 2]
click at [556, 207] on div "hero.move Up Toca enter hero.move Down Toca enter hero.move Left Toca enter her…" at bounding box center [615, 243] width 233 height 89
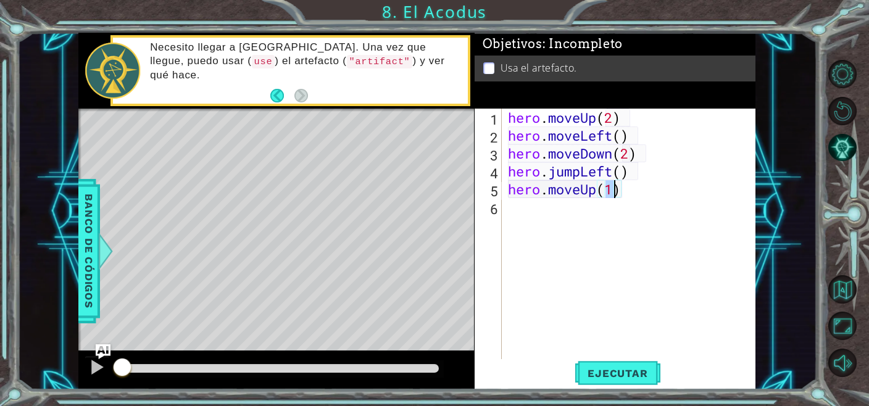
type textarea "hero.moveUp(2)"
click at [516, 219] on div "hero . moveUp ( 2 ) hero . moveLeft ( ) hero . moveDown ( 2 ) hero . jumpLeft (…" at bounding box center [633, 252] width 254 height 286
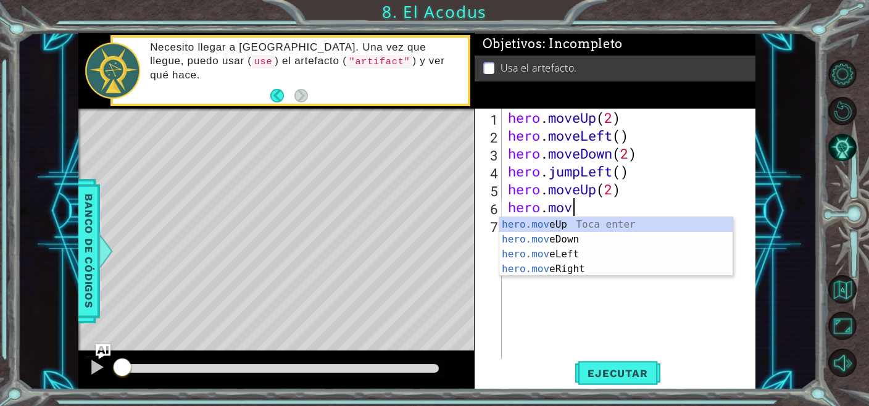
scroll to position [0, 2]
click at [542, 266] on div "hero.move Up Toca enter hero.move Down Toca enter hero.move Left Toca enter her…" at bounding box center [615, 261] width 233 height 89
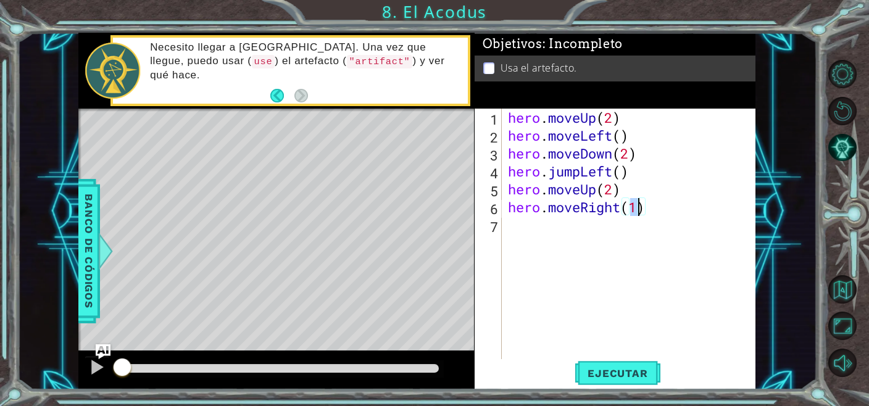
type textarea "hero.moveRight()"
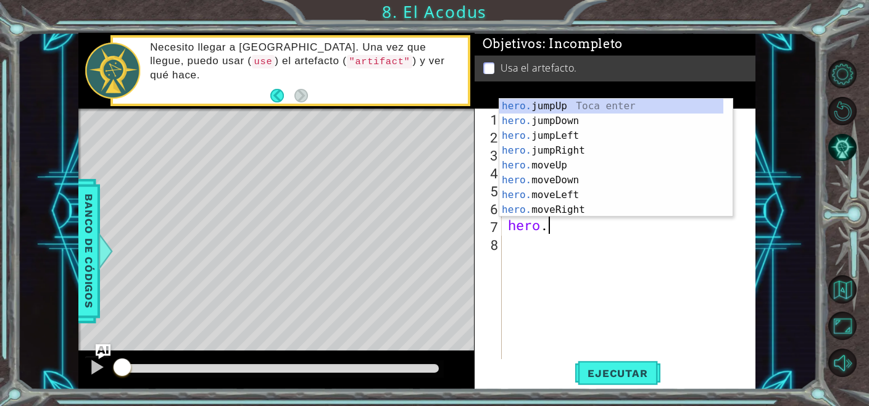
scroll to position [0, 2]
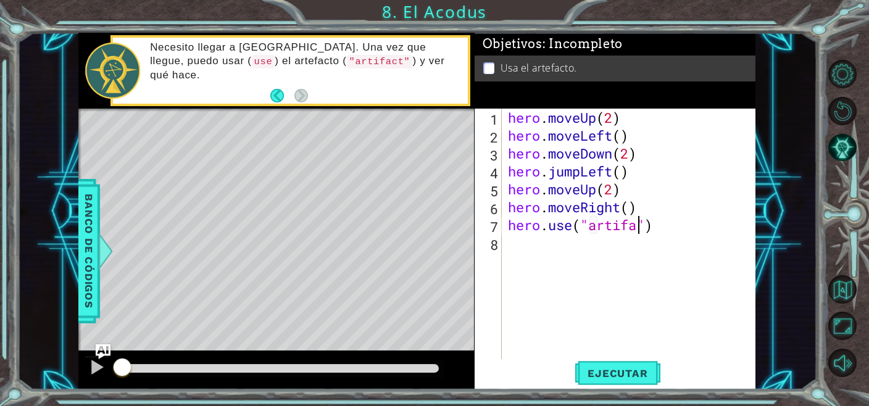
type textarea "hero.use("artifact")"
click at [560, 245] on div "hero . moveUp ( 2 ) hero . moveLeft ( ) hero . moveDown ( 2 ) hero . jumpLeft (…" at bounding box center [633, 252] width 254 height 286
click at [599, 369] on span "Ejecutar" at bounding box center [617, 373] width 85 height 12
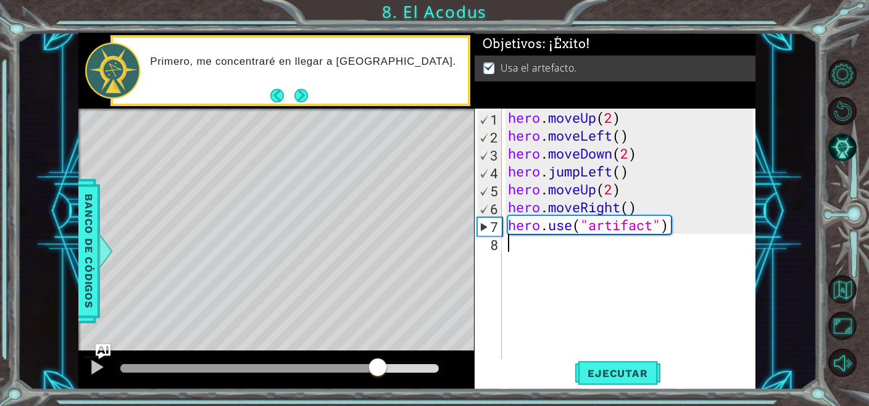
drag, startPoint x: 172, startPoint y: 368, endPoint x: 385, endPoint y: 365, distance: 213.6
click at [385, 365] on div at bounding box center [378, 368] width 22 height 22
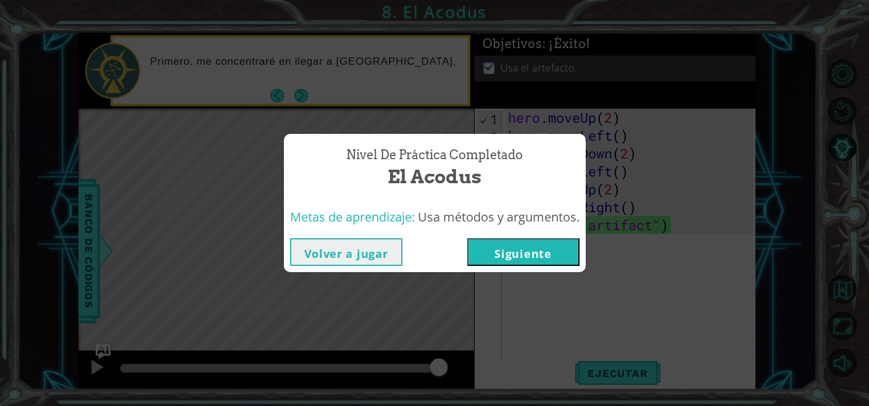
click at [385, 252] on button "Volver a jugar" at bounding box center [346, 252] width 112 height 28
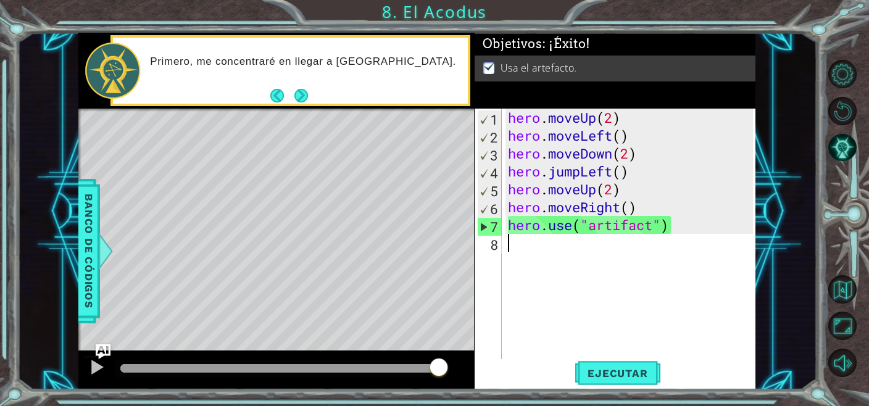
click at [636, 119] on div "hero . moveUp ( 2 ) hero . moveLeft ( ) hero . moveDown ( 2 ) hero . jumpLeft (…" at bounding box center [633, 252] width 254 height 286
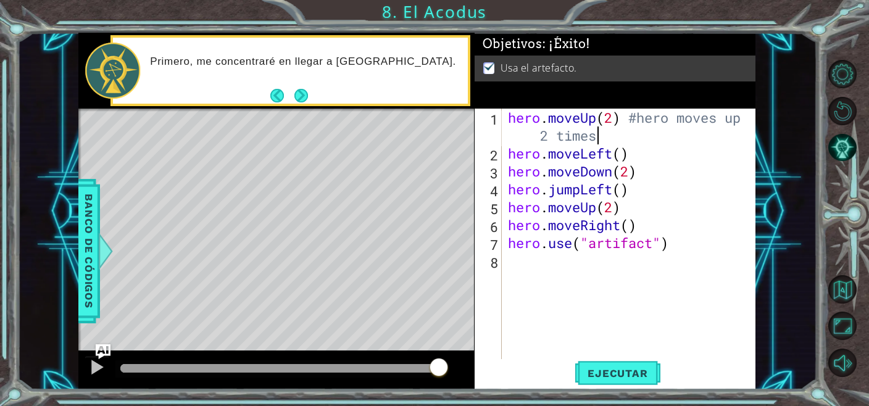
scroll to position [0, 12]
click at [651, 154] on div "hero . moveUp ( 2 ) #hero moves up 2 times hero . moveLeft ( ) hero . moveDown …" at bounding box center [633, 261] width 254 height 304
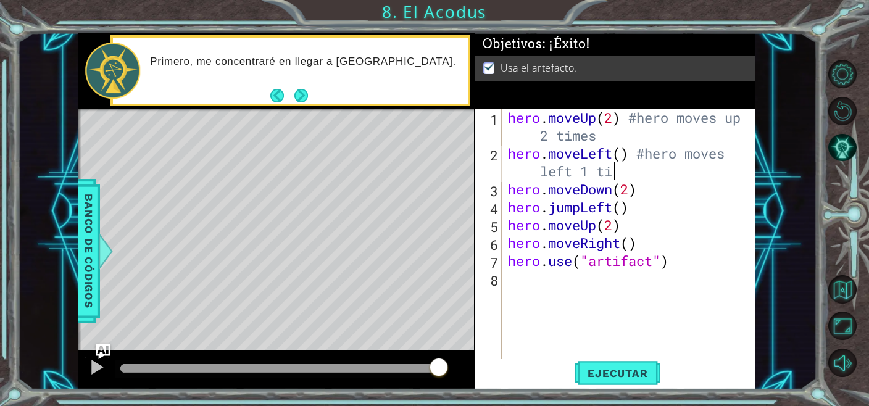
scroll to position [0, 14]
click at [662, 198] on div "hero . moveUp ( 2 ) #hero moves up 2 times hero . moveLeft ( ) #hero moves left…" at bounding box center [633, 261] width 254 height 304
click at [661, 196] on div "hero . moveUp ( 2 ) #hero moves up 2 times hero . moveLeft ( ) #hero moves left…" at bounding box center [633, 261] width 254 height 304
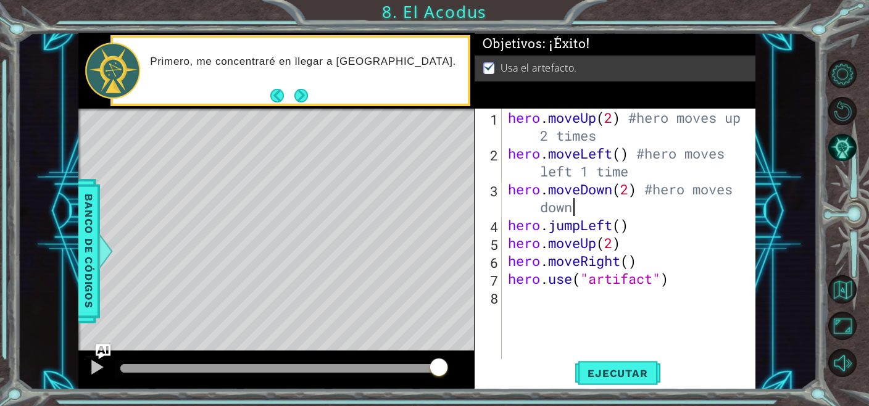
scroll to position [0, 11]
click at [644, 225] on div "hero . moveUp ( 2 ) #hero moves up 2 times hero . moveLeft ( ) #hero moves left…" at bounding box center [633, 261] width 254 height 304
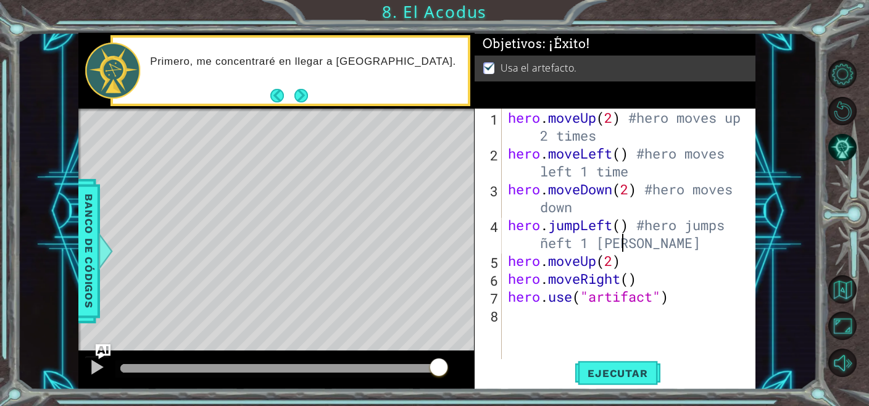
scroll to position [0, 14]
click at [548, 244] on div "hero . moveUp ( 2 ) #hero moves up 2 times hero . moveLeft ( ) #hero moves left…" at bounding box center [633, 261] width 254 height 304
click at [651, 261] on div "hero . moveUp ( 2 ) #hero moves up 2 times hero . moveLeft ( ) #hero moves left…" at bounding box center [633, 261] width 254 height 304
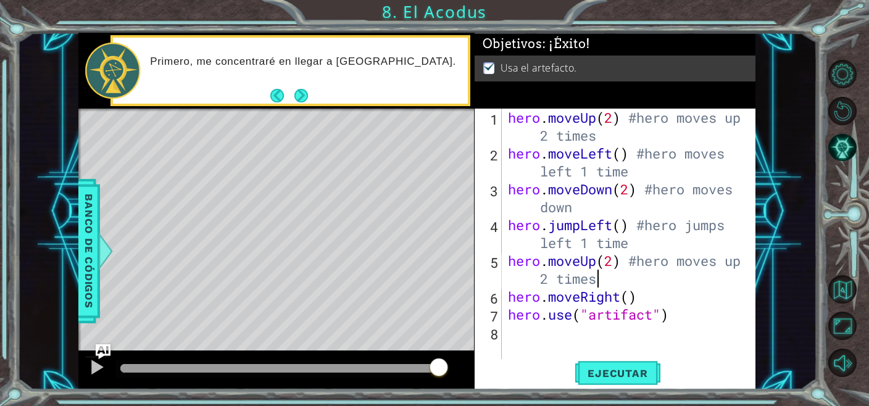
click at [654, 290] on div "hero . moveUp ( 2 ) #hero moves up 2 times hero . moveLeft ( ) #hero moves left…" at bounding box center [633, 261] width 254 height 304
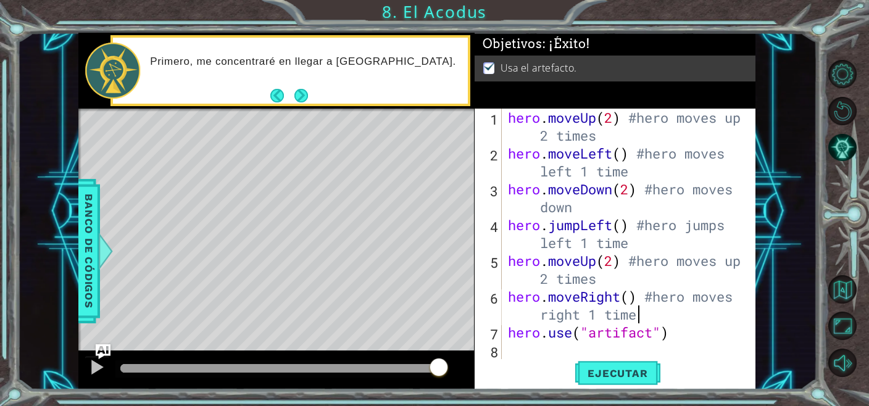
click at [686, 333] on div "hero . moveUp ( 2 ) #hero moves up 2 times hero . moveLeft ( ) #hero moves left…" at bounding box center [633, 261] width 254 height 304
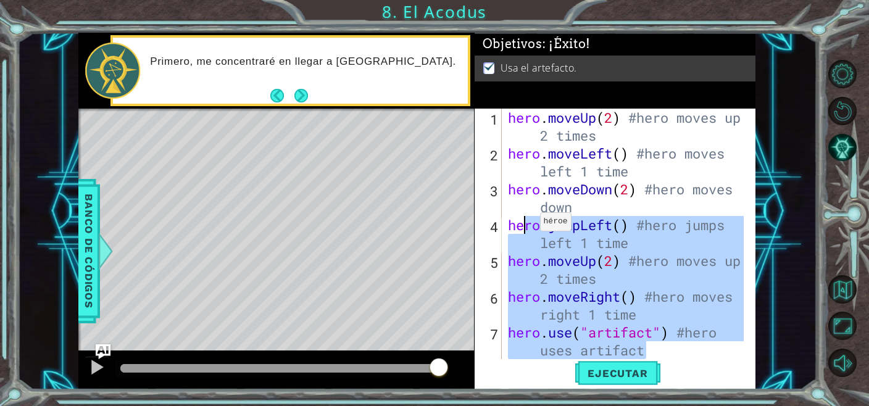
scroll to position [0, 0]
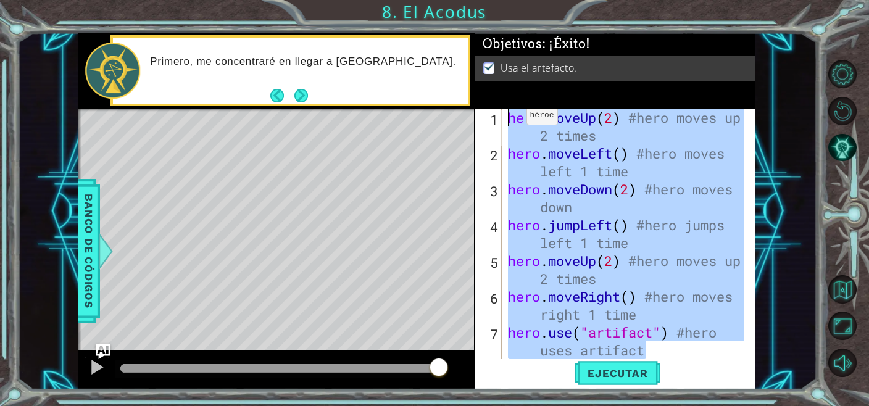
drag, startPoint x: 671, startPoint y: 330, endPoint x: 507, endPoint y: 116, distance: 269.0
click at [507, 116] on div "hero . moveUp ( 2 ) #hero moves up 2 times hero . moveLeft ( ) #hero moves left…" at bounding box center [628, 261] width 244 height 304
click at [678, 355] on div "hero . moveUp ( 2 ) #hero moves up 2 times hero . moveLeft ( ) #hero moves left…" at bounding box center [625, 234] width 238 height 251
type textarea "hero.use("artifact") #hero uses artifact"
